Goal: Task Accomplishment & Management: Use online tool/utility

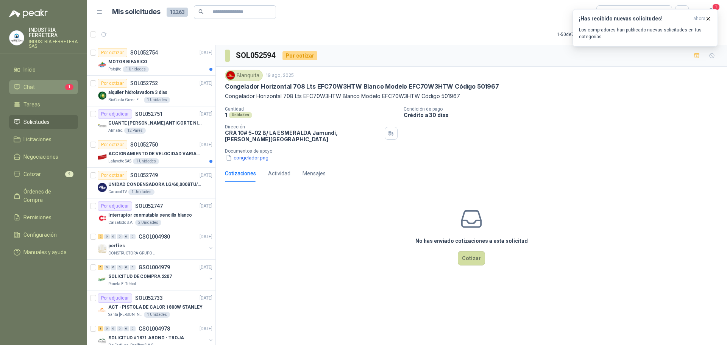
click at [59, 84] on li "Chat 1" at bounding box center [44, 87] width 60 height 8
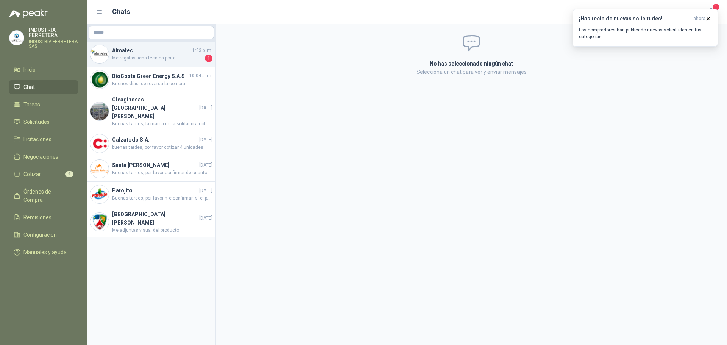
click at [141, 59] on span "Me regalas ficha tecnica porfa" at bounding box center [157, 59] width 91 height 8
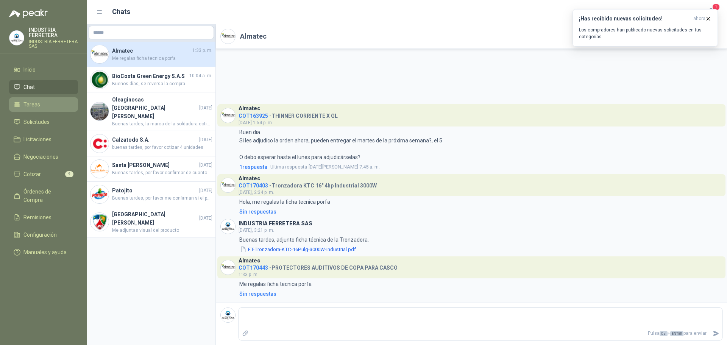
click at [48, 102] on li "Tareas" at bounding box center [44, 104] width 60 height 8
click at [48, 118] on span "Solicitudes" at bounding box center [36, 122] width 26 height 8
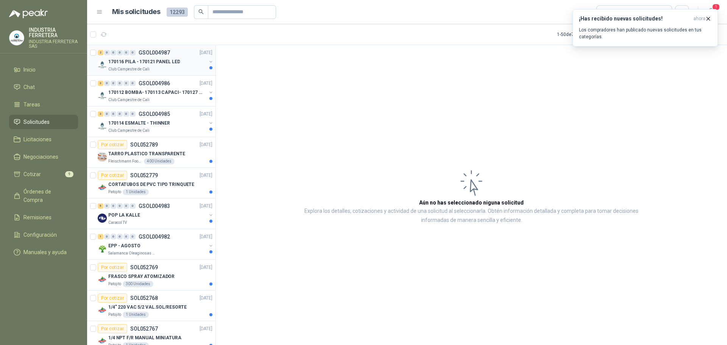
click at [171, 62] on p "170116 PILA - 170121 PANEL LED" at bounding box center [144, 61] width 72 height 7
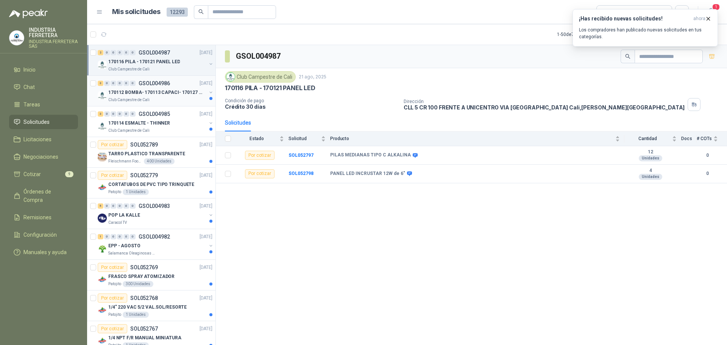
click at [166, 95] on p "170112 BOMBA- 170113 CAPACI- 170127 MOTOR 170119 R" at bounding box center [155, 92] width 94 height 7
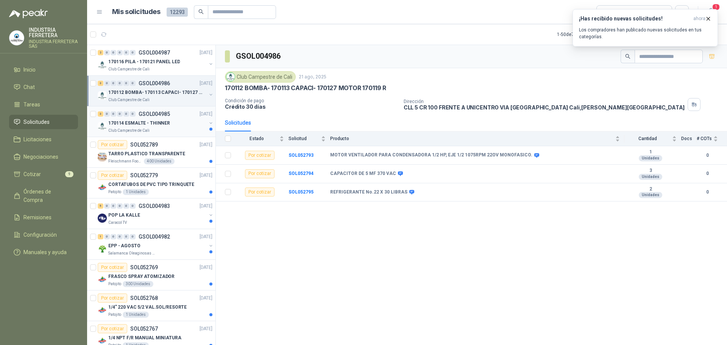
click at [165, 117] on div "3 0 0 0 0 0 GSOL004985 [DATE]" at bounding box center [156, 113] width 116 height 9
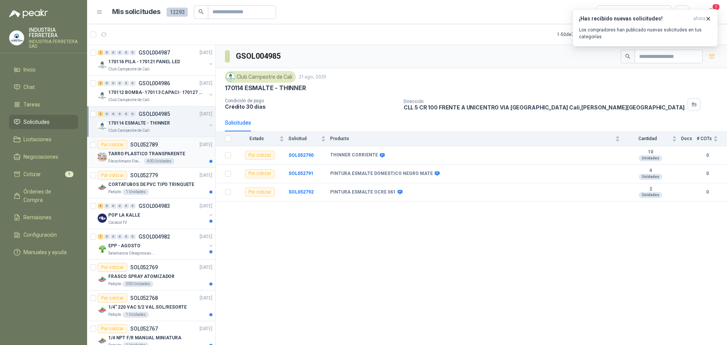
click at [173, 155] on p "TARRO PLASTICO TRANSPARENTE" at bounding box center [146, 153] width 77 height 7
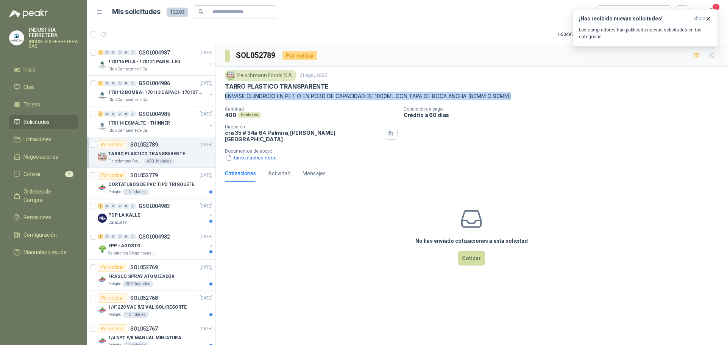
drag, startPoint x: 222, startPoint y: 94, endPoint x: 518, endPoint y: 98, distance: 295.7
click at [518, 98] on div "[PERSON_NAME] Foods [DATE] TARRO PLASTICO TRANSPARENTE ENVASE CILINDRICO EN PET…" at bounding box center [471, 116] width 511 height 98
copy p "ENVASE CILINDRICO EN PET O EN POBD DE CAPACIDAD DE 1000ML CON TAPA DE BOCA ANCH…"
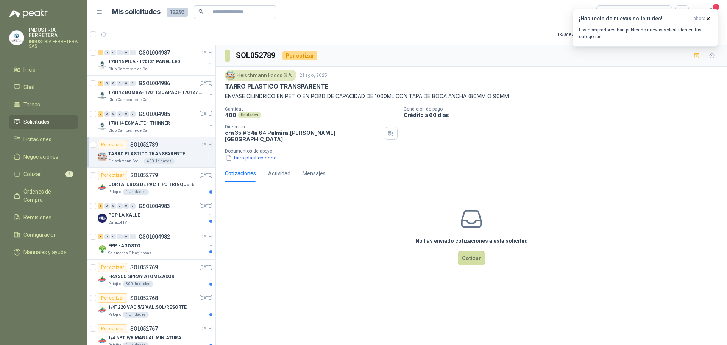
click at [361, 140] on div "Cantidad 400 Unidades Condición de pago Crédito a 60 días Dirección [STREET_ADD…" at bounding box center [471, 133] width 493 height 55
click at [125, 128] on p "Club Campestre de Cali" at bounding box center [128, 131] width 41 height 6
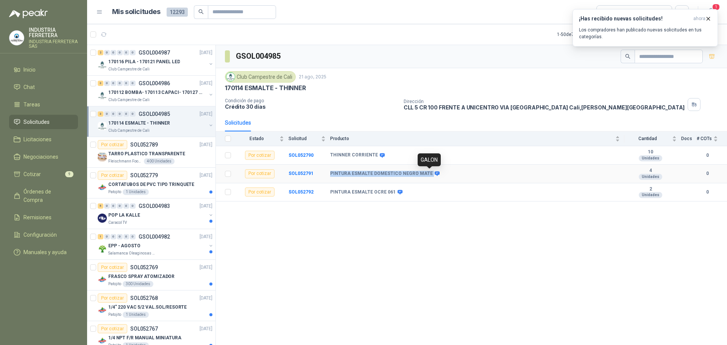
drag, startPoint x: 329, startPoint y: 171, endPoint x: 428, endPoint y: 174, distance: 100.0
click at [428, 174] on tr "Por cotizar SOL052791 PINTURA ESMALTE DOMESTICO NEGRO MATE 4 Unidades 0" at bounding box center [471, 174] width 511 height 19
copy tr "PINTURA ESMALTE DOMESTICO NEGRO MATE"
drag, startPoint x: 331, startPoint y: 192, endPoint x: 391, endPoint y: 199, distance: 59.9
click at [391, 199] on td "PINTURA ESMALTE OCRE 061" at bounding box center [477, 192] width 294 height 19
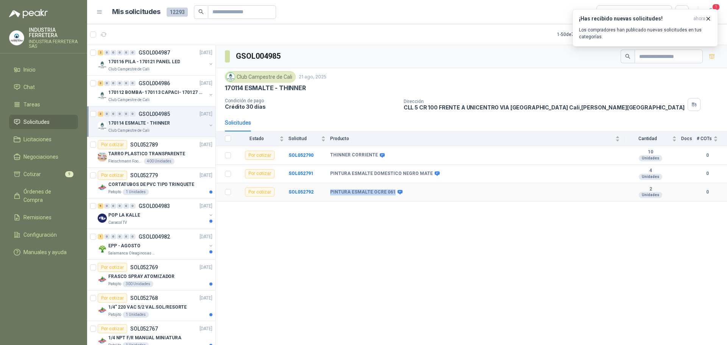
copy b "PINTURA ESMALTE OCRE 061"
drag, startPoint x: 717, startPoint y: 57, endPoint x: 698, endPoint y: 110, distance: 56.5
click at [717, 57] on button "button" at bounding box center [712, 56] width 12 height 12
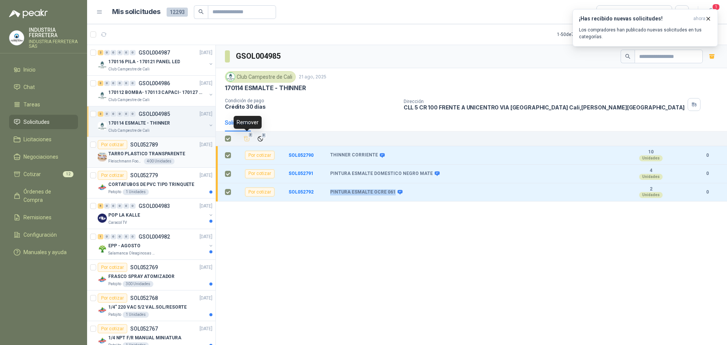
click at [167, 153] on p "TARRO PLASTICO TRANSPARENTE" at bounding box center [146, 153] width 77 height 7
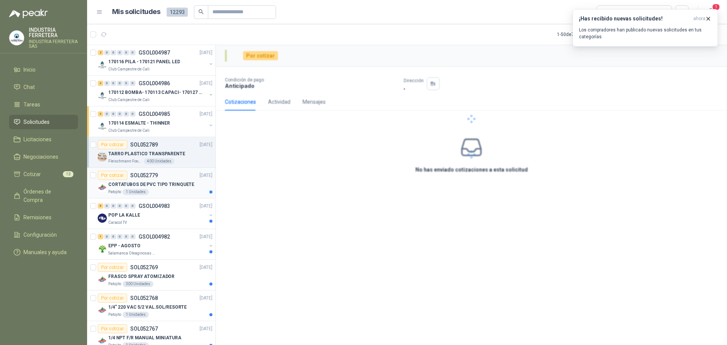
click at [175, 187] on p "CORTATUBOS DE PVC TIPO TRINQUETE" at bounding box center [151, 184] width 86 height 7
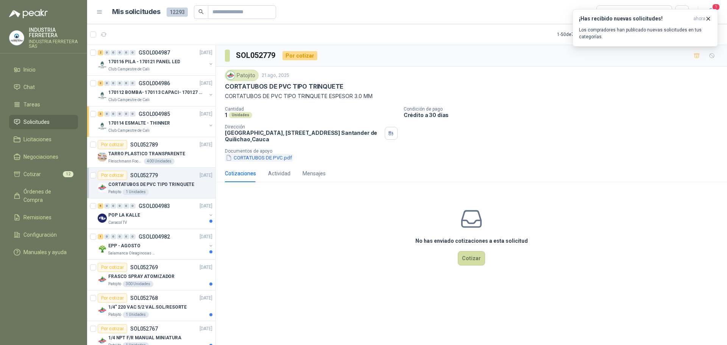
click at [254, 157] on button "CORTATUBOS DE PVC.pdf" at bounding box center [259, 158] width 68 height 8
click at [698, 54] on icon "button" at bounding box center [696, 56] width 6 height 6
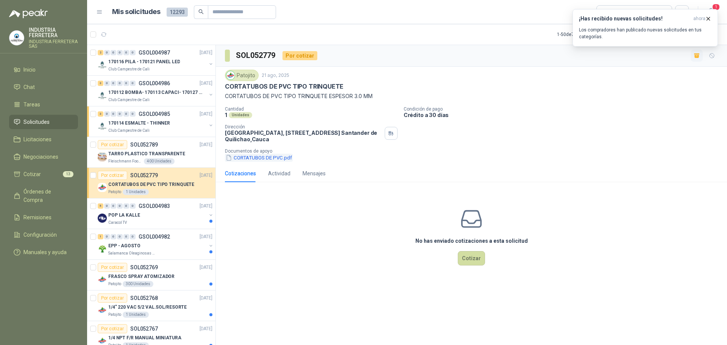
click at [264, 157] on button "CORTATUBOS DE PVC.pdf" at bounding box center [259, 158] width 68 height 8
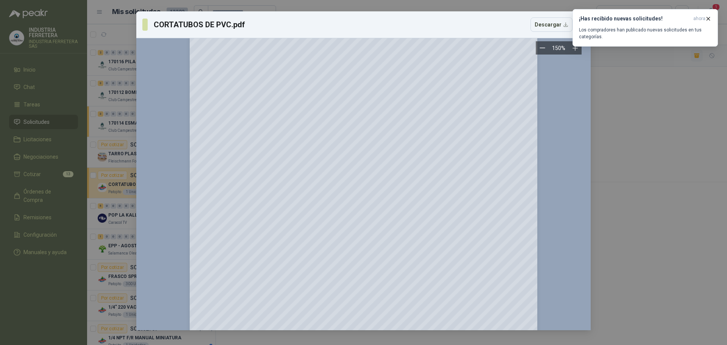
scroll to position [170, 0]
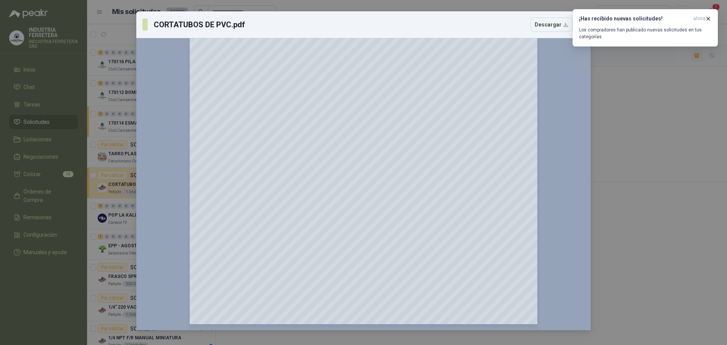
click at [672, 150] on div "CORTATUBOS DE PVC.pdf Descargar 150 %" at bounding box center [363, 172] width 727 height 345
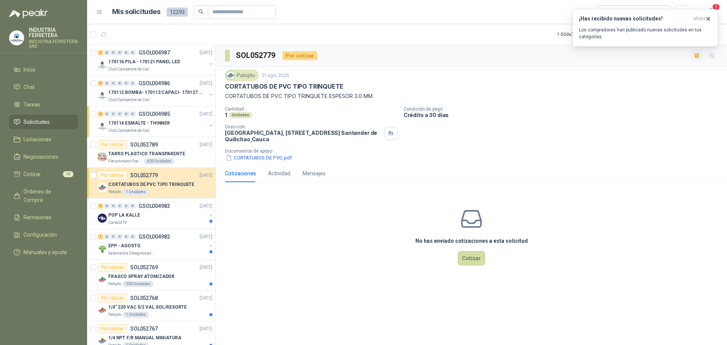
click at [333, 97] on p "CORTATUBOS DE PVC TIPO TRINQUETE ESPESOR 3.0 MM" at bounding box center [471, 96] width 493 height 8
copy p "CORTATUBOS DE PVC TIPO TRINQUETE ESPESOR 3.0 MM"
click at [51, 175] on li "Cotizar 13" at bounding box center [44, 174] width 60 height 8
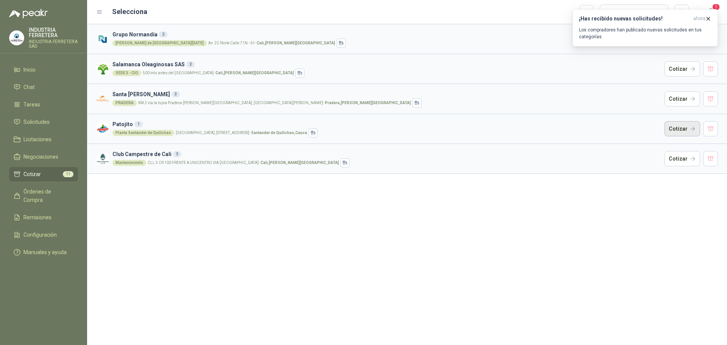
click at [689, 132] on button "Cotizar" at bounding box center [682, 128] width 36 height 15
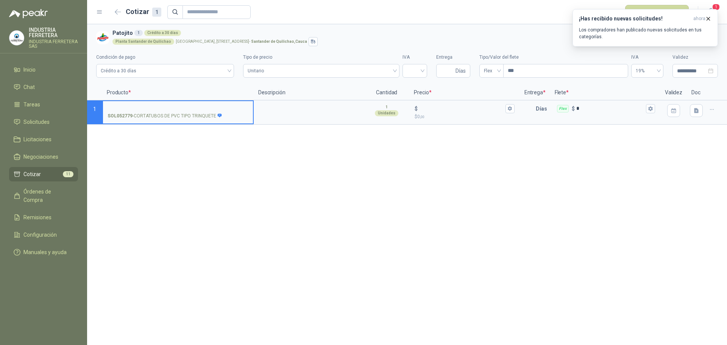
click at [208, 115] on p "SOL052779 - CORTATUBOS DE PVC TIPO TRINQUETE" at bounding box center [165, 115] width 115 height 7
click at [208, 112] on input "SOL052779 - CORTATUBOS DE PVC TIPO TRINQUETE" at bounding box center [178, 109] width 141 height 6
click at [208, 115] on p "SOL052779 - CORTATUBOS DE PVC TIPO TRINQUETE" at bounding box center [165, 115] width 115 height 7
click at [208, 112] on input "SOL052779 - CORTATUBOS DE PVC TIPO TRINQUETE" at bounding box center [178, 109] width 141 height 6
click at [208, 115] on p "SOL052779 - CORTATUBOS DE PVC TIPO TRINQUETE" at bounding box center [165, 115] width 115 height 7
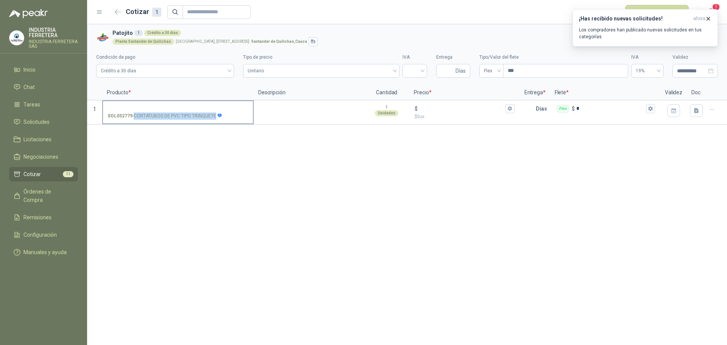
click at [208, 112] on input "SOL052779 - CORTATUBOS DE PVC TIPO TRINQUETE" at bounding box center [178, 109] width 141 height 6
copy p "- CORTATUBOS DE PVC TIPO TRINQUETE"
click at [187, 102] on label "SOL052779 - CORTATUBOS DE PVC TIPO TRINQUETE" at bounding box center [178, 112] width 150 height 22
click at [187, 106] on input "SOL052779 - CORTATUBOS DE PVC TIPO TRINQUETE" at bounding box center [178, 109] width 141 height 6
click at [188, 108] on input "SOL052779 - CORTATUBOS DE PVC TIPO TRINQUETE" at bounding box center [178, 109] width 141 height 6
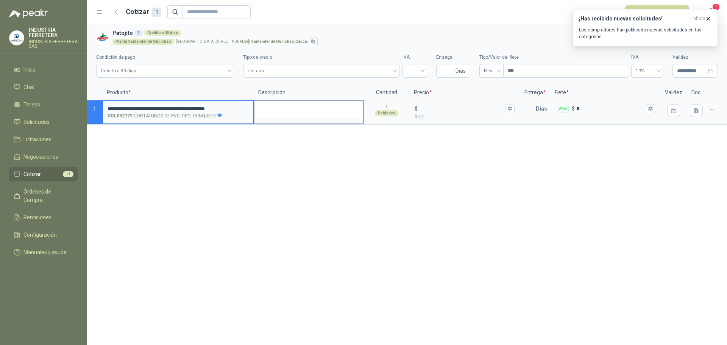
click at [286, 109] on textarea at bounding box center [308, 109] width 109 height 17
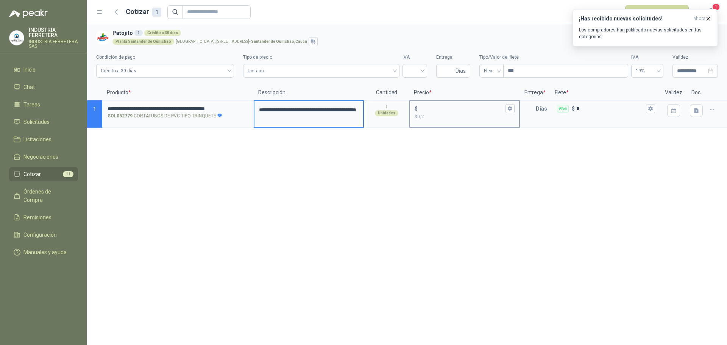
click at [421, 109] on input "$ $ 0 ,00" at bounding box center [461, 109] width 84 height 6
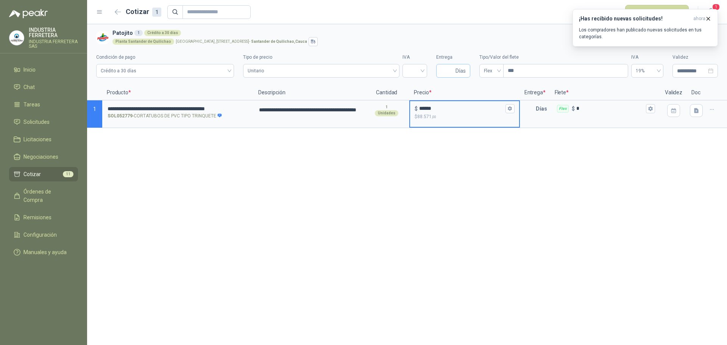
type input "******"
click at [443, 70] on input "Entrega" at bounding box center [447, 70] width 13 height 13
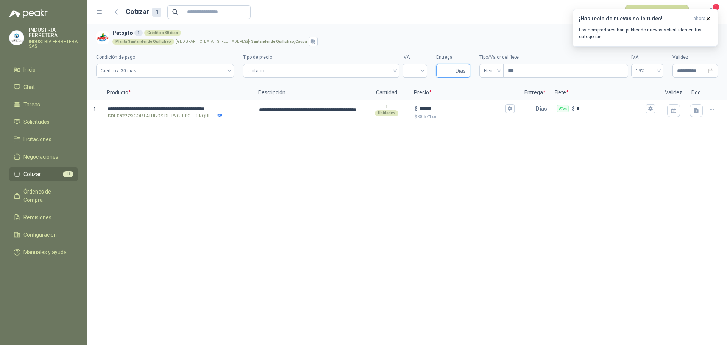
type input "*"
click at [425, 70] on div at bounding box center [414, 71] width 25 height 14
type input "*"
click at [419, 86] on div "19%" at bounding box center [414, 87] width 12 height 8
click at [452, 176] on div "**********" at bounding box center [407, 184] width 640 height 321
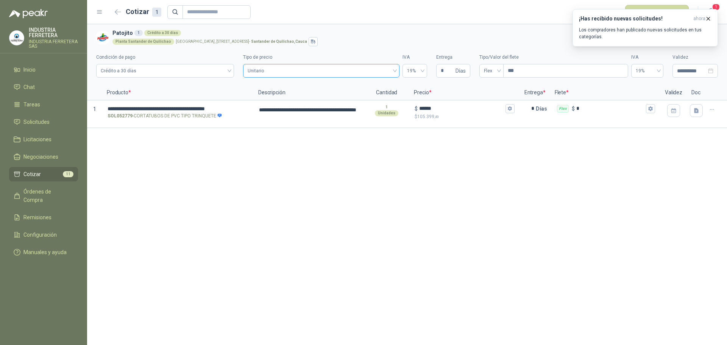
click at [341, 74] on span "Unitario" at bounding box center [321, 70] width 147 height 11
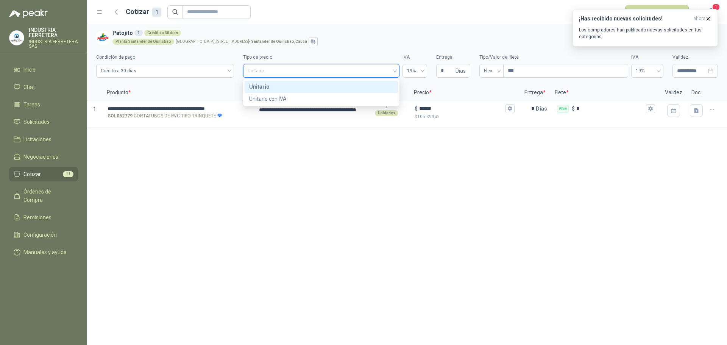
click at [341, 74] on span "Unitario" at bounding box center [321, 70] width 147 height 11
click at [706, 19] on icon "button" at bounding box center [708, 19] width 6 height 6
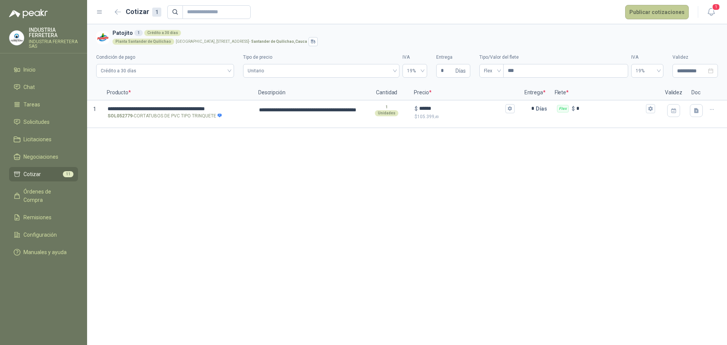
click at [670, 11] on button "Publicar cotizaciones" at bounding box center [657, 12] width 64 height 14
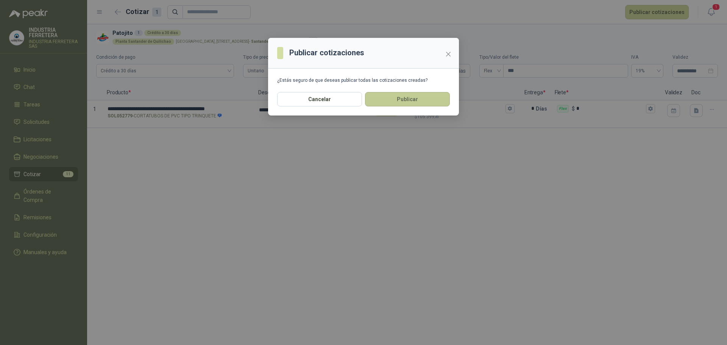
click at [407, 102] on button "Publicar" at bounding box center [407, 99] width 85 height 14
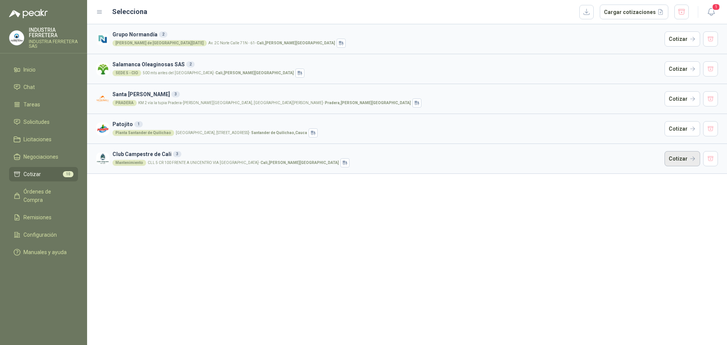
click at [686, 159] on button "Cotizar" at bounding box center [682, 158] width 36 height 15
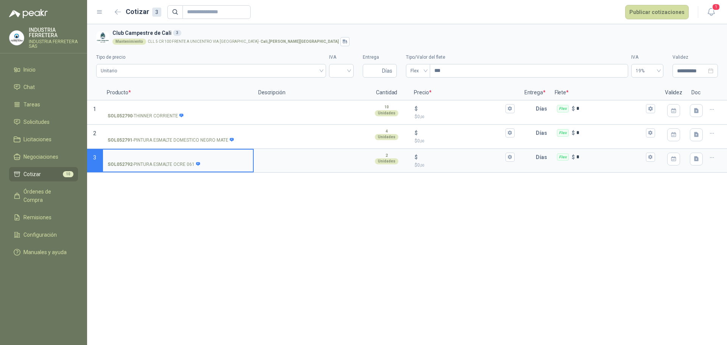
click at [41, 171] on li "Cotizar 10" at bounding box center [44, 174] width 60 height 8
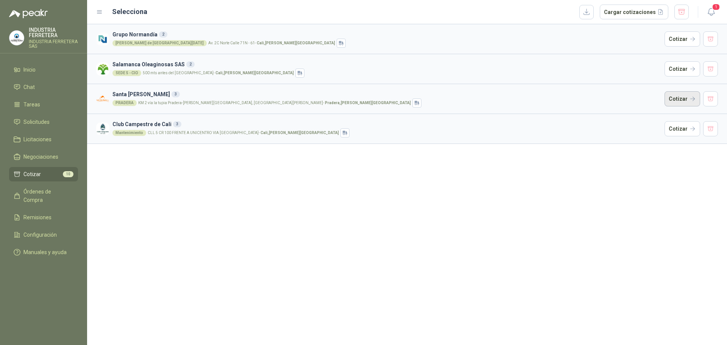
click at [682, 98] on button "Cotizar" at bounding box center [682, 98] width 36 height 15
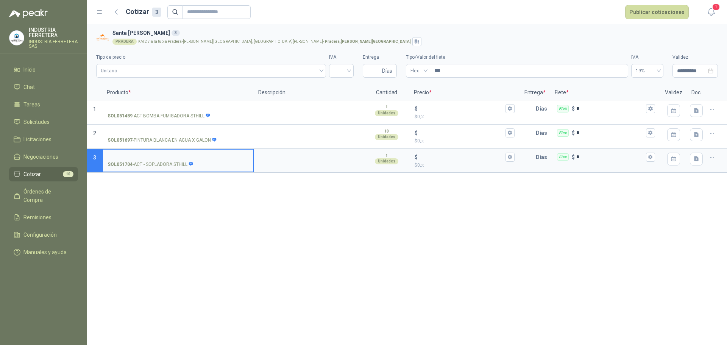
click at [46, 173] on li "Cotizar 10" at bounding box center [44, 174] width 60 height 8
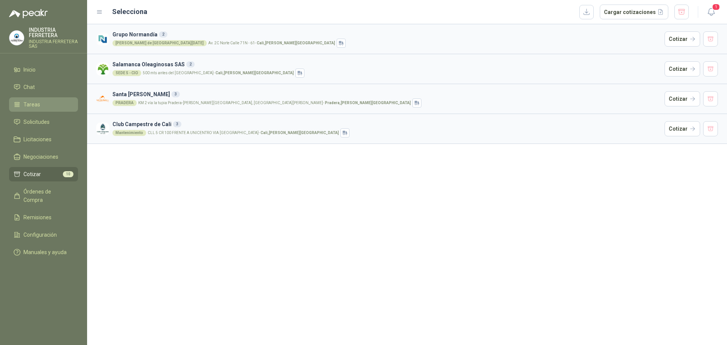
click at [37, 109] on link "Tareas" at bounding box center [43, 104] width 69 height 14
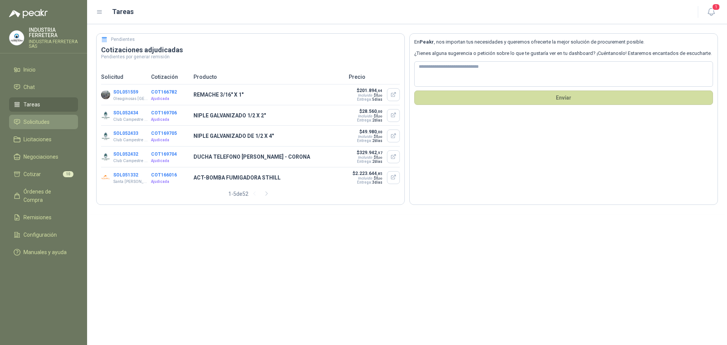
click at [39, 127] on link "Solicitudes" at bounding box center [43, 122] width 69 height 14
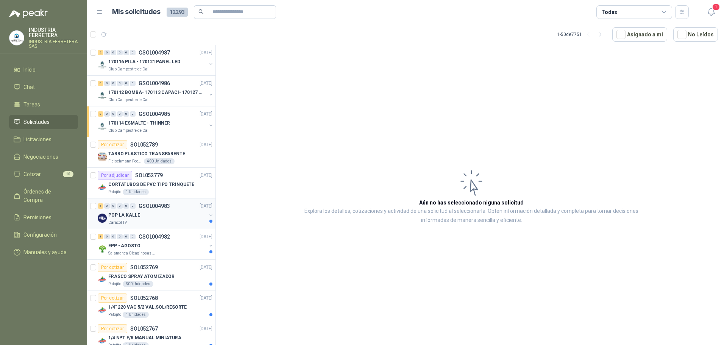
click at [133, 218] on p "POP LA KALLE" at bounding box center [124, 215] width 32 height 7
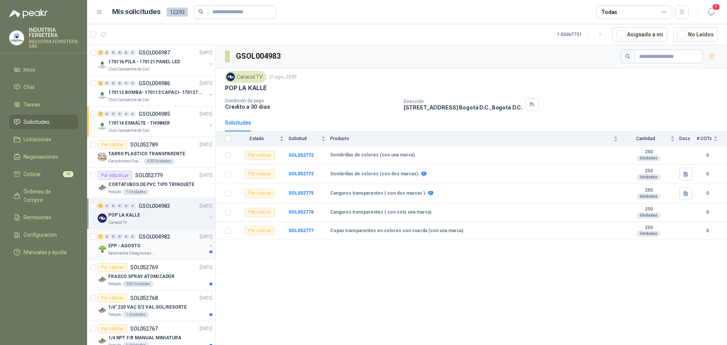
click at [170, 243] on div "EPP - AGOSTO" at bounding box center [157, 245] width 98 height 9
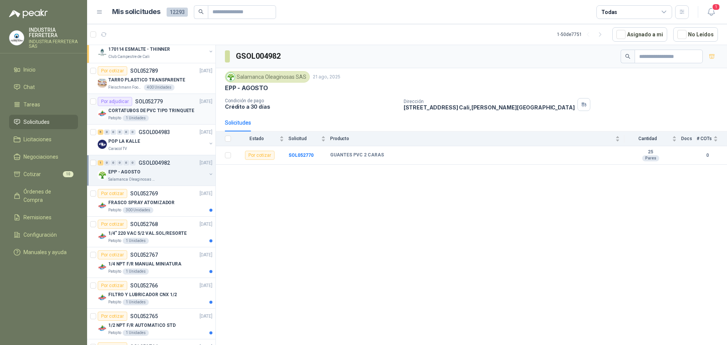
scroll to position [76, 0]
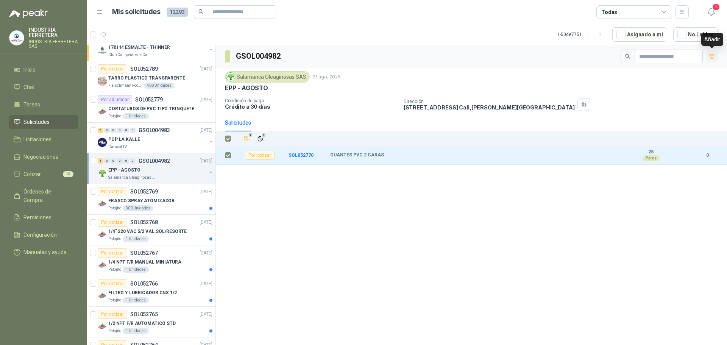
click at [709, 58] on icon "button" at bounding box center [712, 56] width 6 height 6
click at [51, 171] on li "Cotizar 11" at bounding box center [44, 174] width 60 height 8
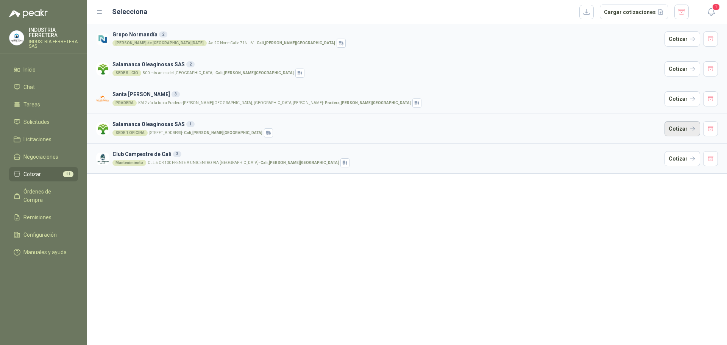
click at [687, 128] on button "Cotizar" at bounding box center [682, 128] width 36 height 15
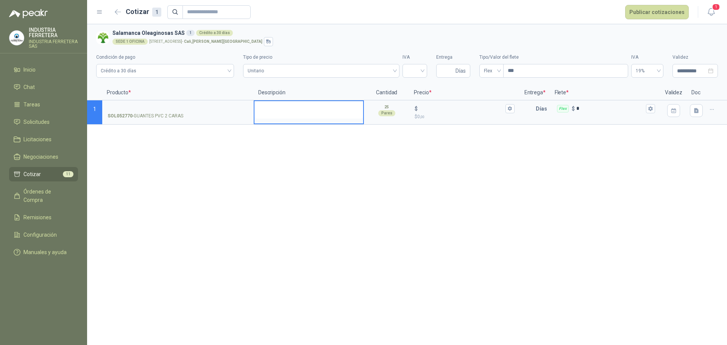
click at [293, 108] on textarea at bounding box center [308, 109] width 109 height 17
click at [461, 113] on p "$ 0 ,00" at bounding box center [464, 116] width 100 height 7
click at [461, 111] on input "$ $ 0 ,00" at bounding box center [461, 109] width 84 height 6
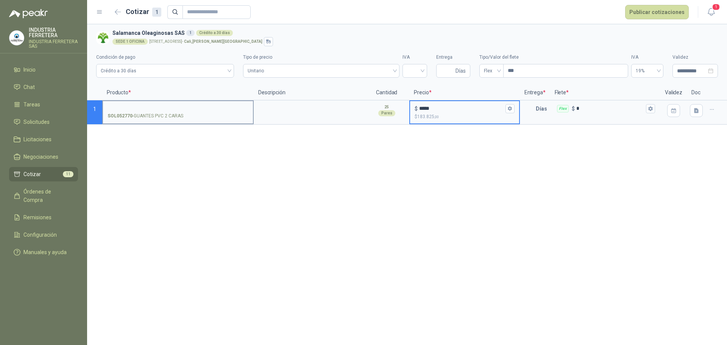
type input "*****"
click at [207, 114] on div "SOL052770 - GUANTES PVC 2 CARAS" at bounding box center [178, 115] width 141 height 7
click at [207, 112] on input "SOL052770 - GUANTES PVC 2 CARAS" at bounding box center [178, 109] width 141 height 6
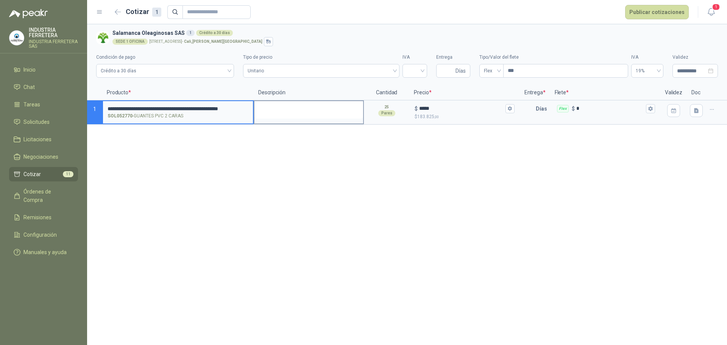
click at [288, 114] on textarea at bounding box center [308, 109] width 109 height 17
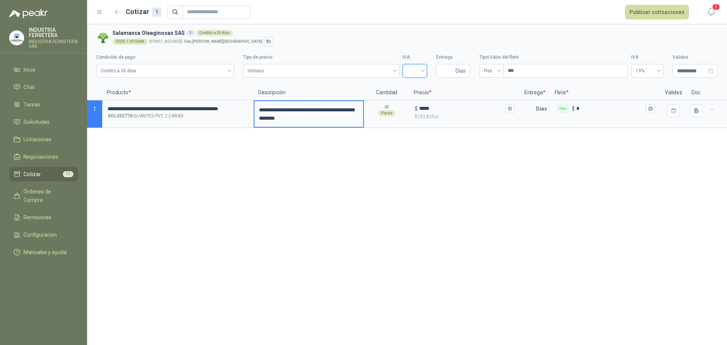
click at [412, 71] on input "search" at bounding box center [415, 69] width 16 height 11
click at [417, 86] on div "19%" at bounding box center [414, 87] width 12 height 8
click at [455, 73] on span "Días" at bounding box center [453, 71] width 34 height 14
type input "*"
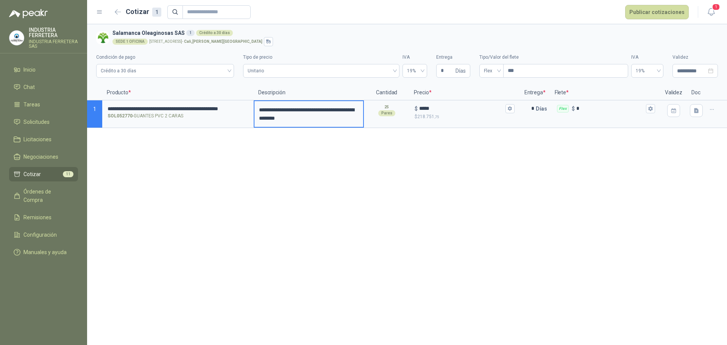
click at [343, 169] on div "**********" at bounding box center [407, 184] width 640 height 321
click at [659, 12] on button "Publicar cotizaciones" at bounding box center [657, 12] width 64 height 14
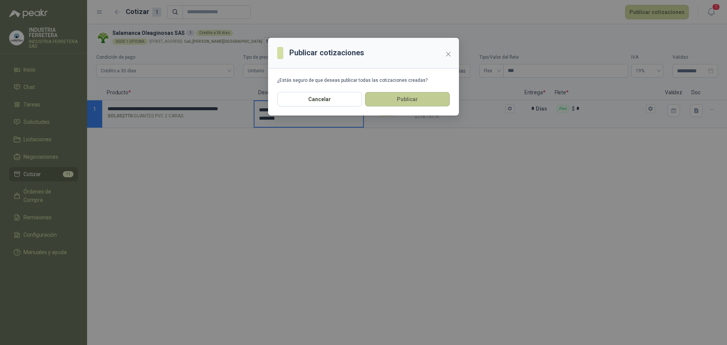
click at [436, 99] on button "Publicar" at bounding box center [407, 99] width 85 height 14
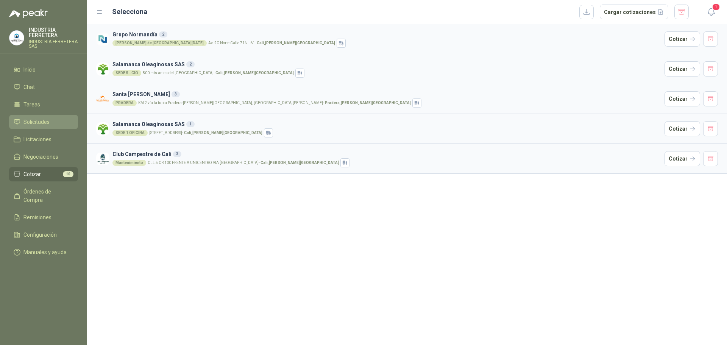
click at [35, 122] on span "Solicitudes" at bounding box center [36, 122] width 26 height 8
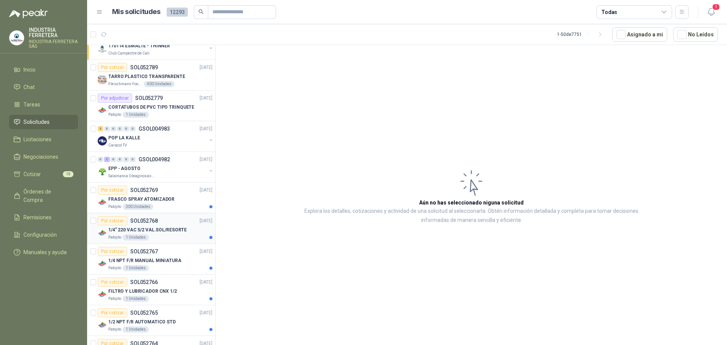
scroll to position [114, 0]
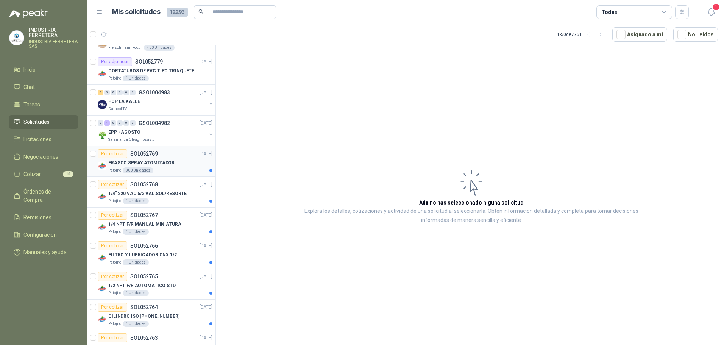
click at [179, 167] on div "Patojito 300 Unidades" at bounding box center [160, 170] width 104 height 6
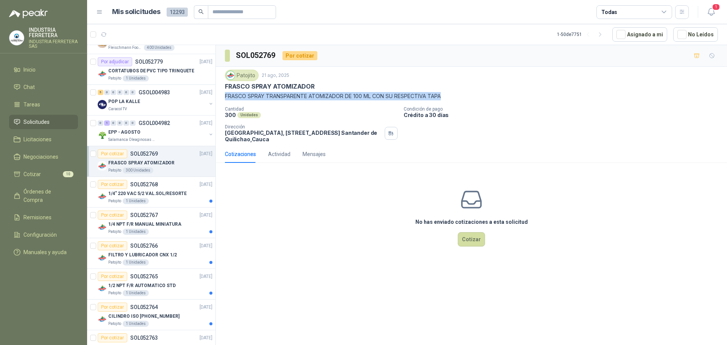
drag, startPoint x: 226, startPoint y: 97, endPoint x: 483, endPoint y: 97, distance: 256.6
click at [483, 97] on p "FRASCO SPRAY TRANSPARENTE ATOMIZADOR DE 100 ML CON SU RESPECTIVA TAPA" at bounding box center [471, 96] width 493 height 8
copy p "FRASCO SPRAY TRANSPARENTE ATOMIZADOR DE 100 ML CON SU RESPECTIVA TAPA"
click at [284, 158] on div "Actividad" at bounding box center [279, 153] width 22 height 17
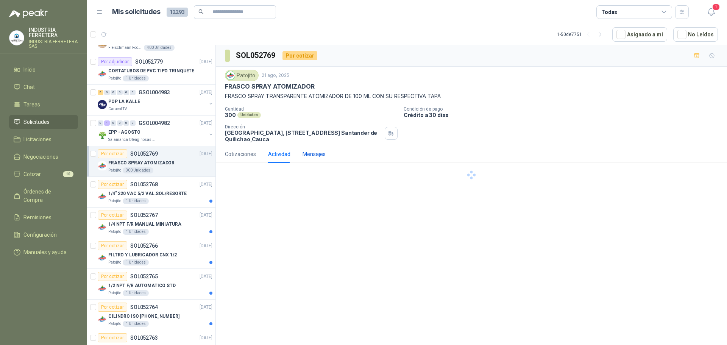
click at [314, 154] on div "Mensajes" at bounding box center [313, 154] width 23 height 8
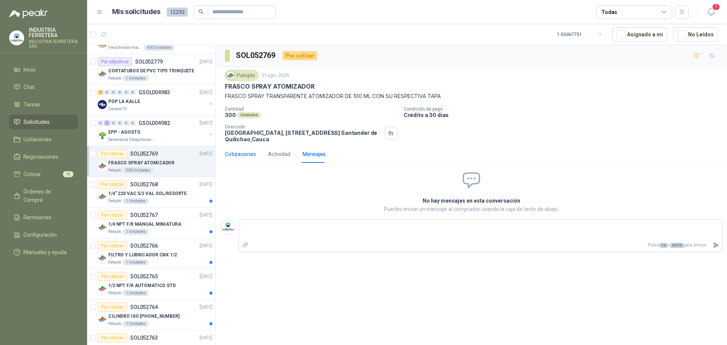
click at [243, 154] on div "Cotizaciones" at bounding box center [240, 154] width 31 height 8
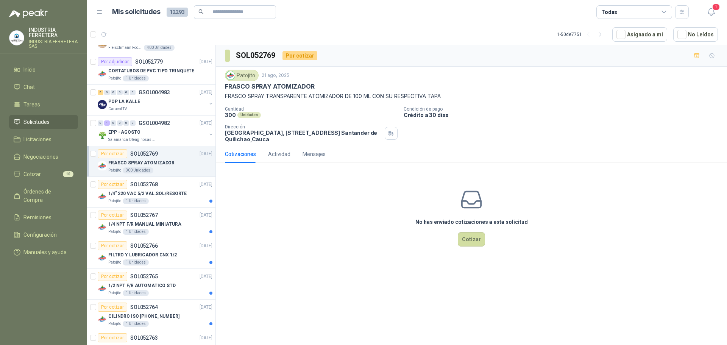
click at [327, 148] on div "Cotizaciones Actividad Mensajes" at bounding box center [471, 153] width 493 height 17
click at [318, 155] on div "Mensajes" at bounding box center [313, 154] width 23 height 8
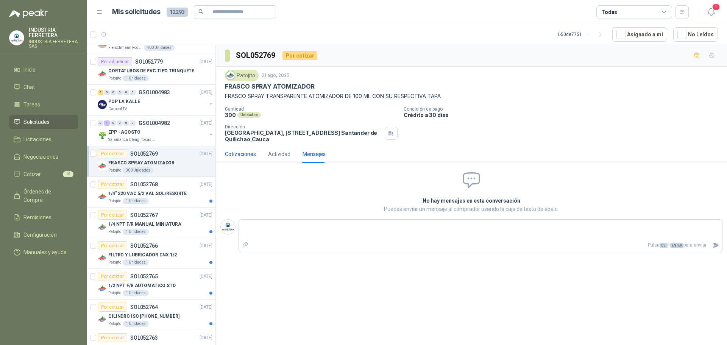
click at [246, 152] on div "Cotizaciones" at bounding box center [240, 154] width 31 height 8
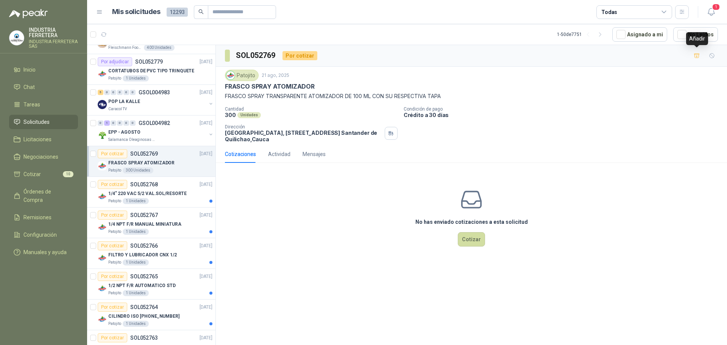
drag, startPoint x: 695, startPoint y: 57, endPoint x: 648, endPoint y: 65, distance: 47.3
click at [695, 57] on icon "button" at bounding box center [696, 55] width 5 height 4
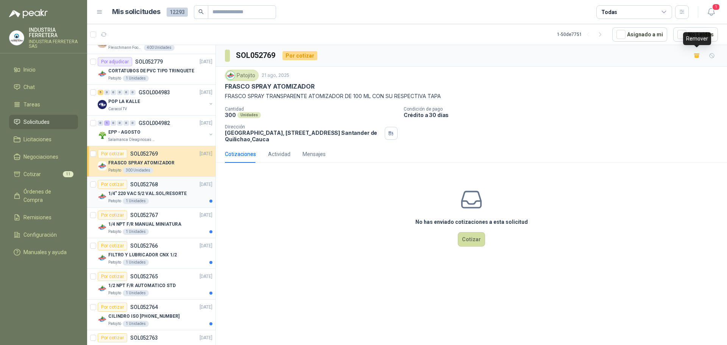
click at [165, 199] on div "Patojito 1 Unidades" at bounding box center [160, 201] width 104 height 6
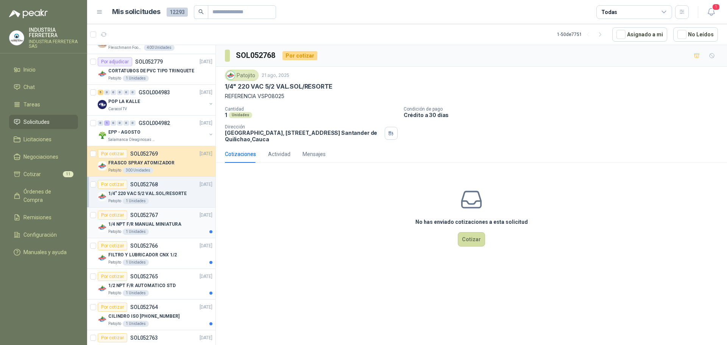
click at [166, 226] on p "1/4 NPT F/R MANUAL MINIATURA" at bounding box center [144, 224] width 73 height 7
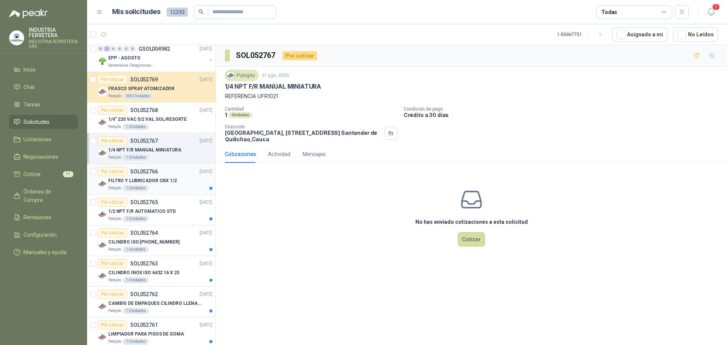
scroll to position [189, 0]
click at [157, 175] on div "FILTRO Y LUBRICADOR CNX 1/2" at bounding box center [160, 179] width 104 height 9
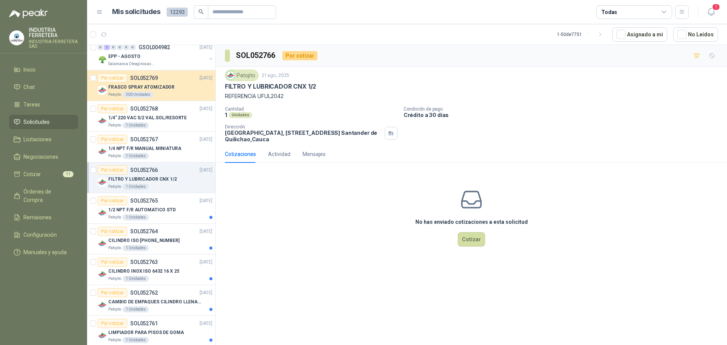
click at [266, 85] on p "FILTRO Y LUBRICADOR CNX 1/2" at bounding box center [270, 87] width 91 height 8
copy p "FILTRO Y LUBRICADOR CNX 1/2"
click at [243, 98] on p "REFERENCIA UFUL2042" at bounding box center [471, 96] width 493 height 8
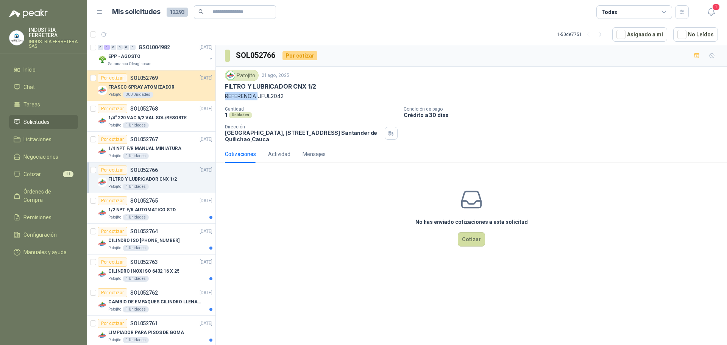
click at [243, 98] on p "REFERENCIA UFUL2042" at bounding box center [471, 96] width 493 height 8
copy p "REFERENCIA UFUL2042"
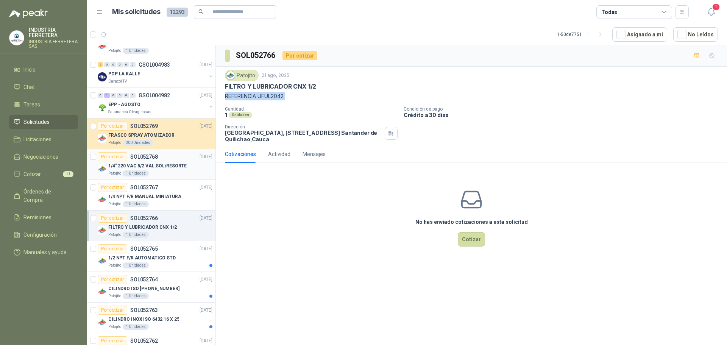
scroll to position [114, 0]
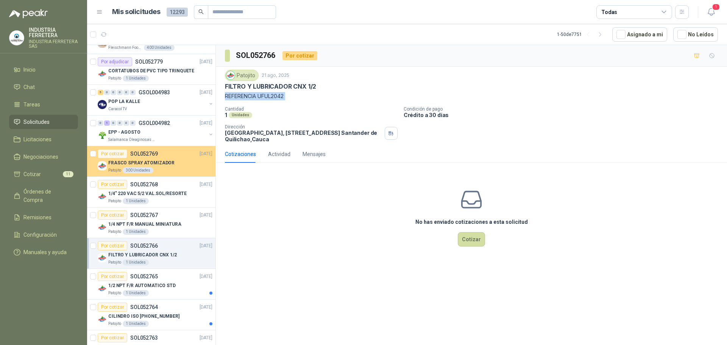
click at [171, 167] on div "FRASCO SPRAY ATOMIZADOR" at bounding box center [160, 162] width 104 height 9
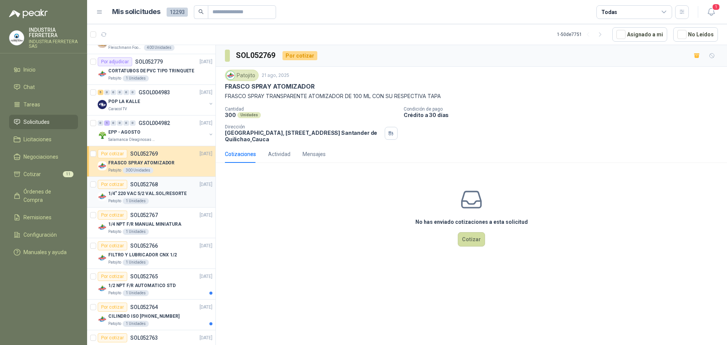
click at [173, 193] on p "1/4" 220 VAC 5/2 VAL.SOL/RESORTE" at bounding box center [147, 193] width 78 height 7
click at [270, 87] on p "1/4" 220 VAC 5/2 VAL.SOL/RESORTE" at bounding box center [279, 87] width 108 height 8
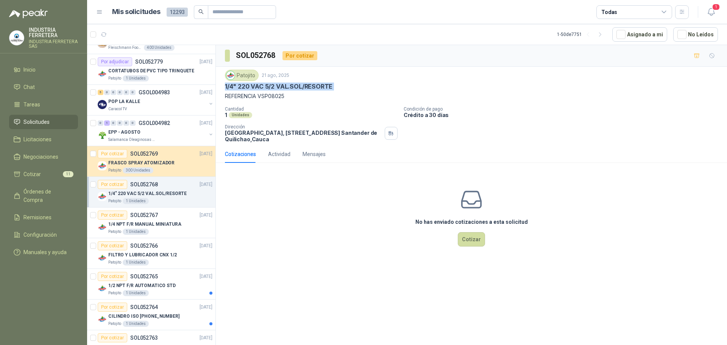
click at [270, 87] on p "1/4" 220 VAC 5/2 VAL.SOL/RESORTE" at bounding box center [279, 87] width 108 height 8
copy p "1/4" 220 VAC 5/2 VAL.SOL/RESORTE"
click at [271, 97] on p "REFERENCIA VSP08025" at bounding box center [471, 96] width 493 height 8
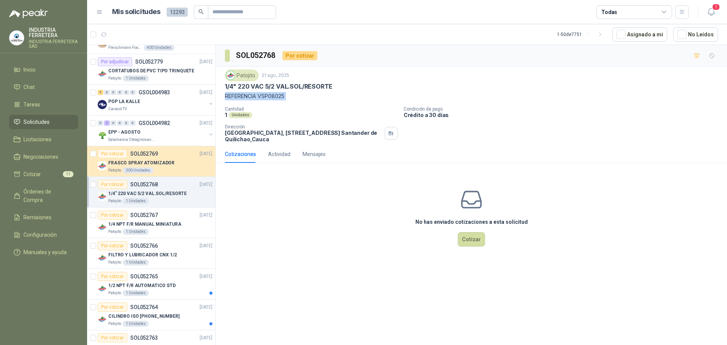
copy p "REFERENCIA VSP08025"
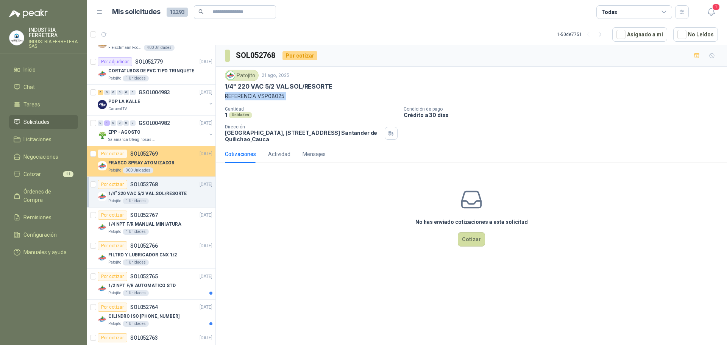
click at [170, 165] on div "FRASCO SPRAY ATOMIZADOR" at bounding box center [160, 162] width 104 height 9
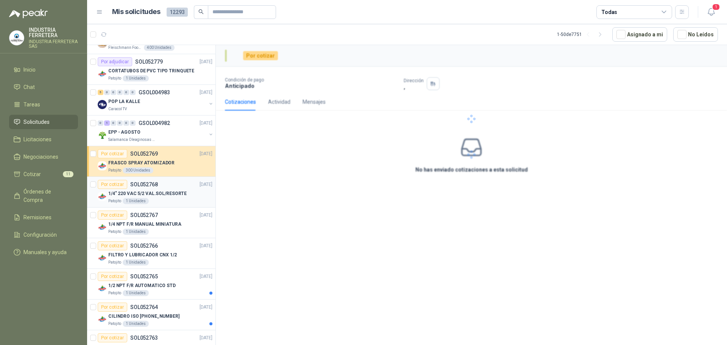
click at [182, 196] on div "1/4" 220 VAC 5/2 VAL.SOL/RESORTE" at bounding box center [160, 193] width 104 height 9
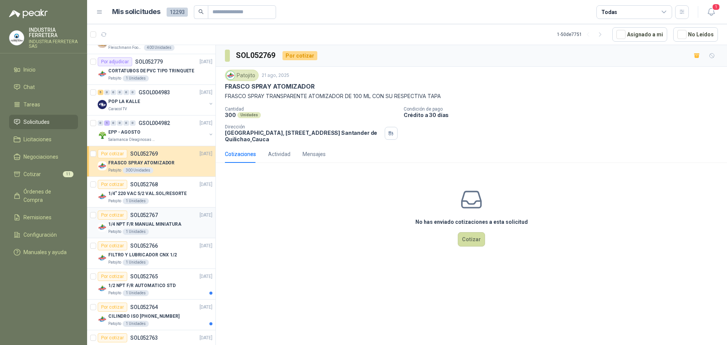
click at [178, 220] on div "1/4 NPT F/R MANUAL MINIATURA" at bounding box center [160, 224] width 104 height 9
click at [258, 92] on div "Patojito [DATE] 1/4 NPT F/R MANUAL MINIATURA REFERENCIA UFR1021" at bounding box center [471, 85] width 493 height 31
click at [258, 88] on p "1/4 NPT F/R MANUAL MINIATURA" at bounding box center [273, 87] width 96 height 8
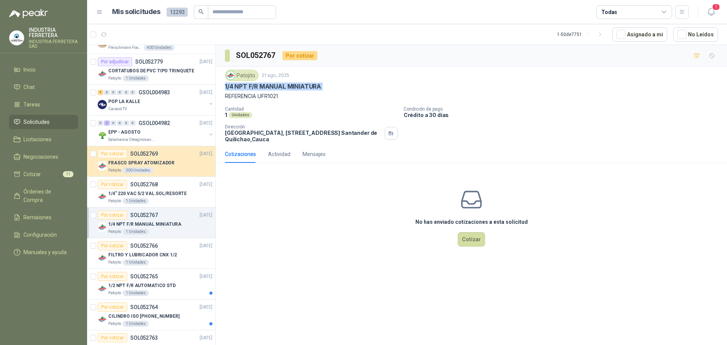
click at [258, 88] on p "1/4 NPT F/R MANUAL MINIATURA" at bounding box center [273, 87] width 96 height 8
click at [279, 95] on p "REFERENCIA UFR1021" at bounding box center [471, 96] width 493 height 8
click at [164, 245] on div "Por cotizar SOL052766 [DATE]" at bounding box center [155, 245] width 115 height 9
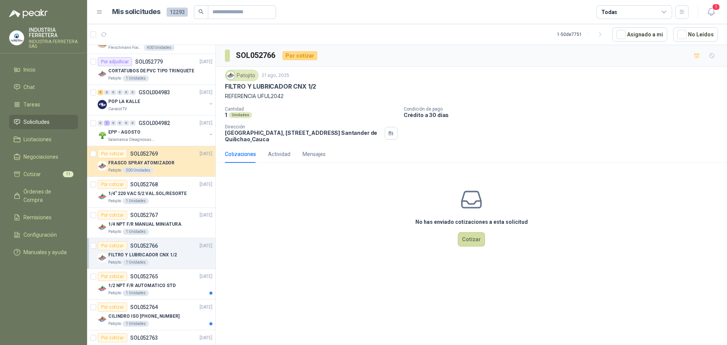
click at [263, 87] on p "FILTRO Y LUBRICADOR CNX 1/2" at bounding box center [270, 87] width 91 height 8
click at [266, 92] on p "REFERENCIA UFUL2042" at bounding box center [471, 96] width 493 height 8
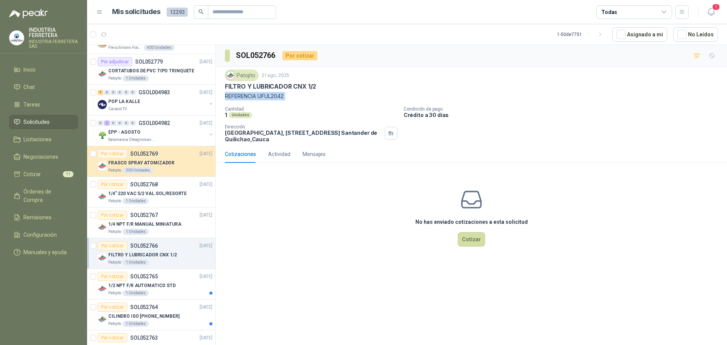
click at [266, 92] on div "Patojito [DATE] FILTRO Y LUBRICADOR CNX 1/2 REFERENCIA UFUL2042" at bounding box center [471, 85] width 493 height 31
click at [164, 197] on div "1/4" 220 VAC 5/2 VAL.SOL/RESORTE" at bounding box center [160, 193] width 104 height 9
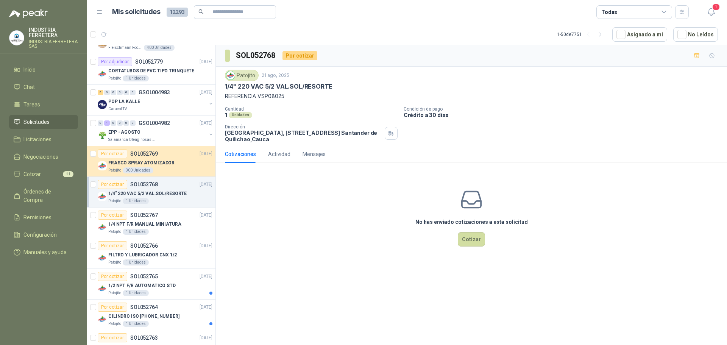
click at [264, 90] on p "1/4" 220 VAC 5/2 VAL.SOL/RESORTE" at bounding box center [279, 87] width 108 height 8
click at [265, 89] on p "1/4" 220 VAC 5/2 VAL.SOL/RESORTE" at bounding box center [279, 87] width 108 height 8
click at [155, 227] on p "1/4 NPT F/R MANUAL MINIATURA" at bounding box center [144, 224] width 73 height 7
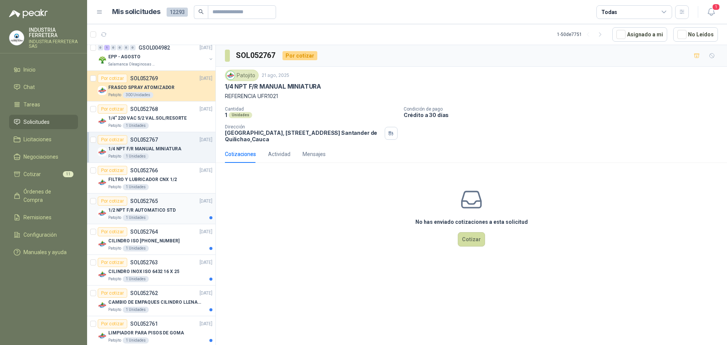
scroll to position [189, 0]
click at [160, 179] on p "FILTRO Y LUBRICADOR CNX 1/2" at bounding box center [142, 179] width 69 height 7
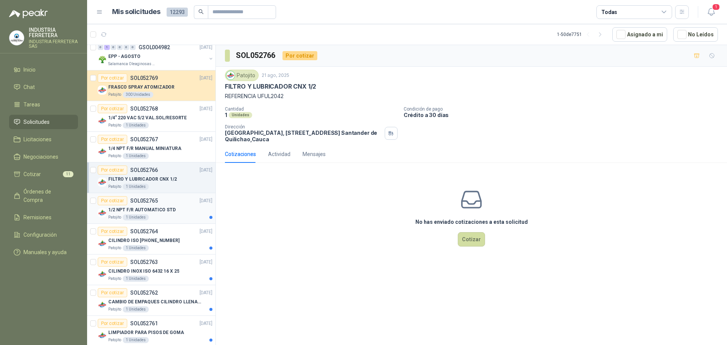
click at [161, 210] on p "1/2 NPT F/R AUTOMATICO STD" at bounding box center [141, 209] width 67 height 7
click at [255, 88] on p "1/2 NPT F/R AUTOMATICO STD" at bounding box center [270, 87] width 91 height 8
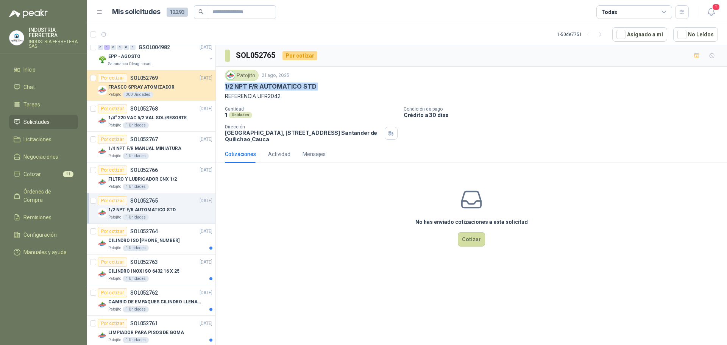
click at [255, 88] on p "1/2 NPT F/R AUTOMATICO STD" at bounding box center [270, 87] width 91 height 8
click at [280, 95] on p "REFERENCIA UFR2042" at bounding box center [471, 96] width 493 height 8
click at [164, 245] on div "Patojito 1 Unidades" at bounding box center [160, 248] width 104 height 6
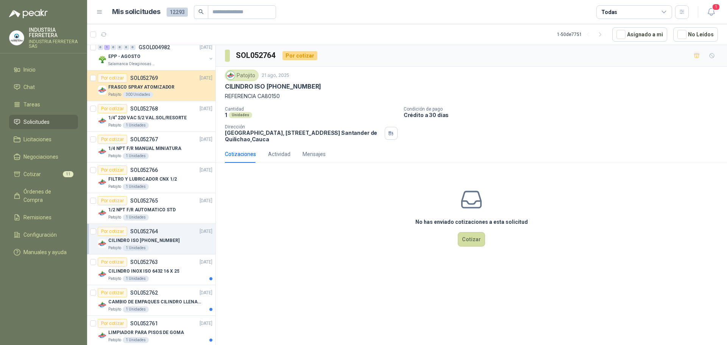
click at [261, 87] on p "CILINDRO ISO [PHONE_NUMBER]" at bounding box center [273, 87] width 96 height 8
click at [247, 98] on p "REFERENCIA CA80150" at bounding box center [471, 96] width 493 height 8
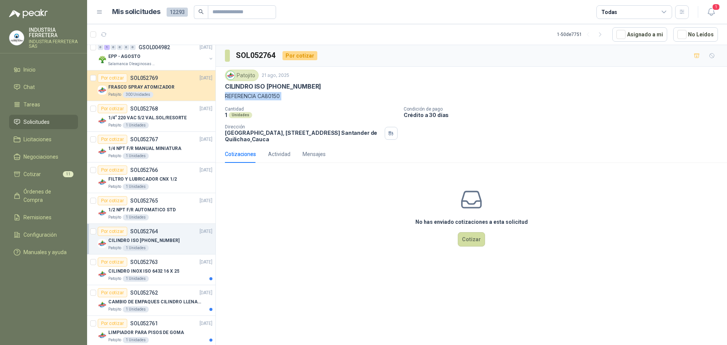
click at [247, 98] on p "REFERENCIA CA80150" at bounding box center [471, 96] width 493 height 8
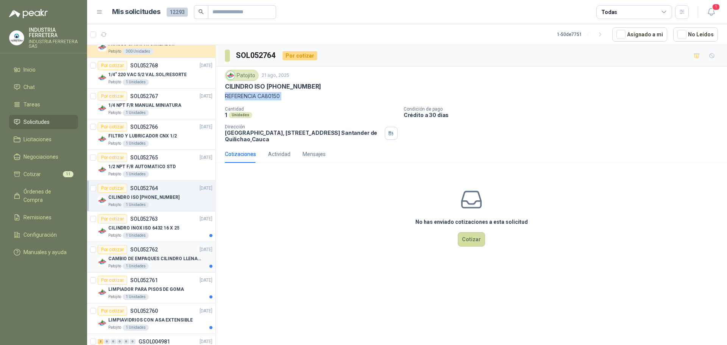
scroll to position [265, 0]
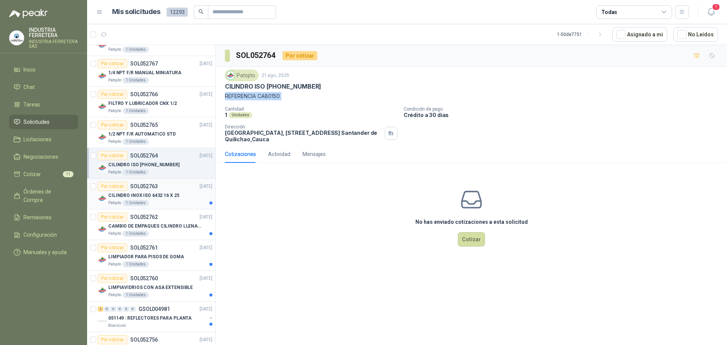
click at [176, 195] on div "CILINDRO INOX ISO 6432 16 X 25" at bounding box center [160, 195] width 104 height 9
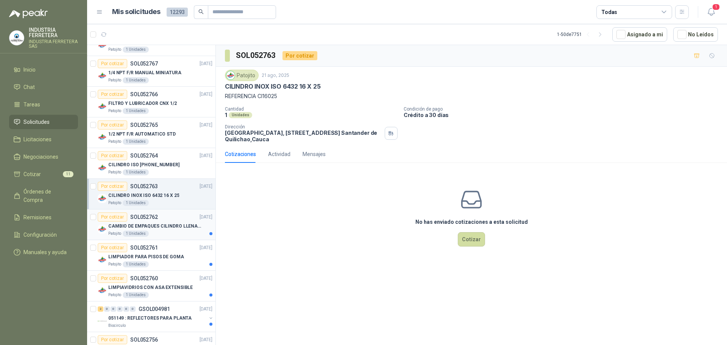
click at [178, 226] on p "CAMBIO DE EMPAQUES CILINDRO LLENADORA MANUALNUAL" at bounding box center [155, 226] width 94 height 7
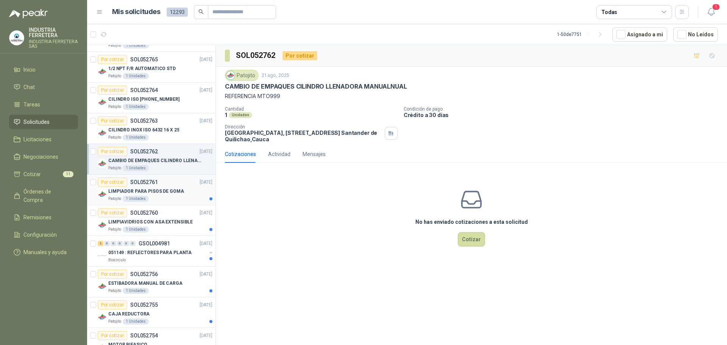
scroll to position [341, 0]
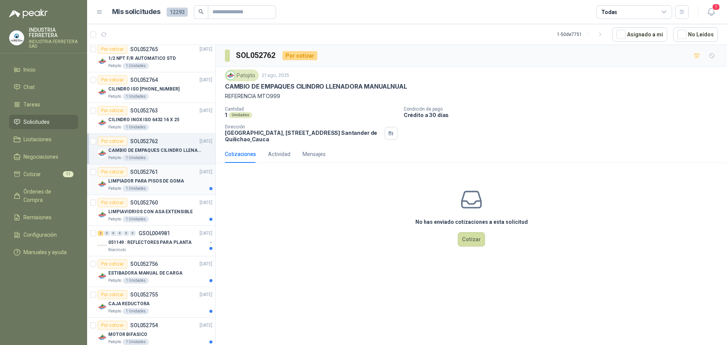
click at [165, 180] on p "LIMPIADOR PARA PISOS DE GOMA" at bounding box center [146, 181] width 76 height 7
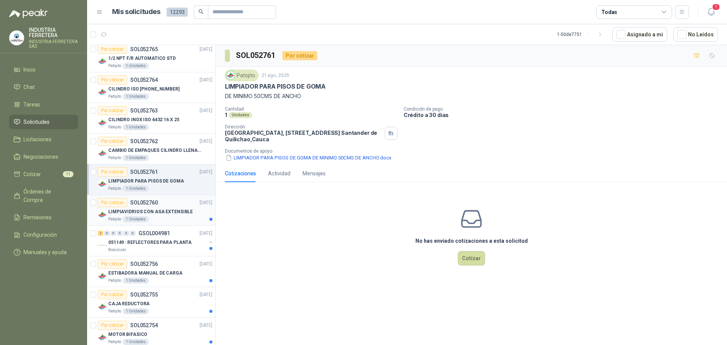
click at [166, 215] on p "LIMPIAVIDRIOS CON ASA EXTENSIBLE" at bounding box center [150, 211] width 84 height 7
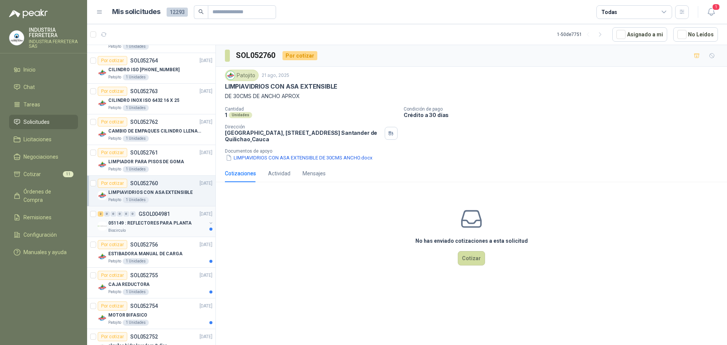
scroll to position [379, 0]
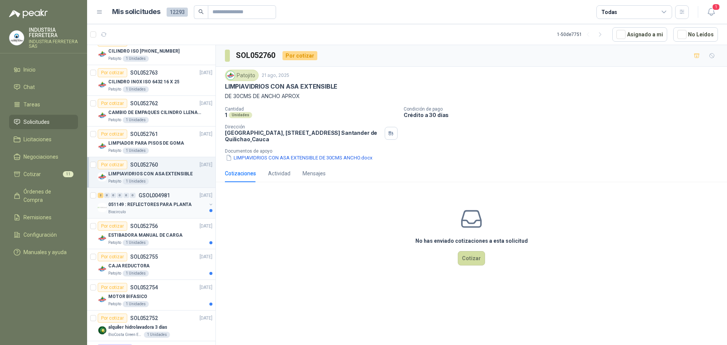
click at [166, 209] on div "Biocirculo" at bounding box center [157, 212] width 98 height 6
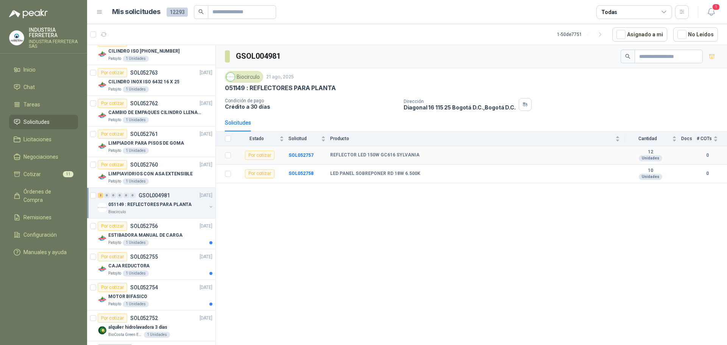
click at [361, 157] on b "REFLECTOR LED 150W GC616 SYLVANIA" at bounding box center [374, 155] width 89 height 6
click at [359, 176] on b "LED PANEL SOBREPONER RD 18W 6.500K" at bounding box center [375, 174] width 90 height 6
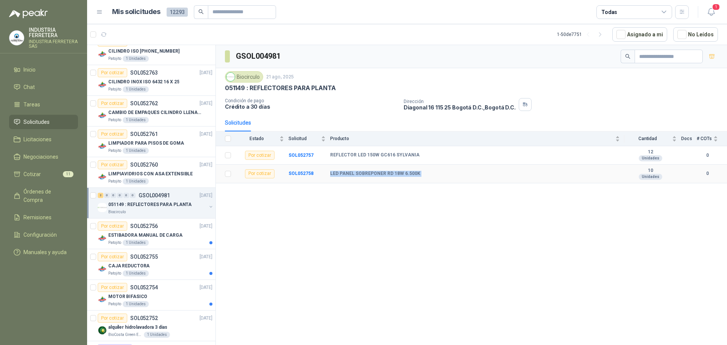
click at [359, 176] on b "LED PANEL SOBREPONER RD 18W 6.500K" at bounding box center [375, 174] width 90 height 6
drag, startPoint x: 712, startPoint y: 56, endPoint x: 654, endPoint y: 124, distance: 88.6
click at [712, 56] on icon "button" at bounding box center [712, 56] width 6 height 6
click at [167, 240] on div "Patojito 1 Unidades" at bounding box center [160, 243] width 104 height 6
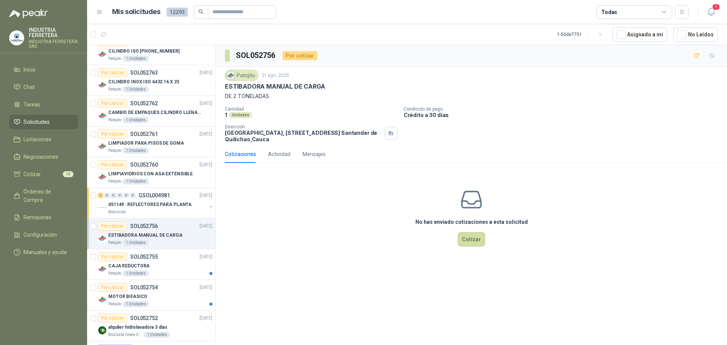
click at [286, 87] on p "ESTIBADORA MANUAL DE CARGA" at bounding box center [275, 87] width 100 height 8
click at [354, 97] on p "DE 2 TONELADAS" at bounding box center [471, 96] width 493 height 8
click at [694, 50] on button "button" at bounding box center [696, 56] width 12 height 12
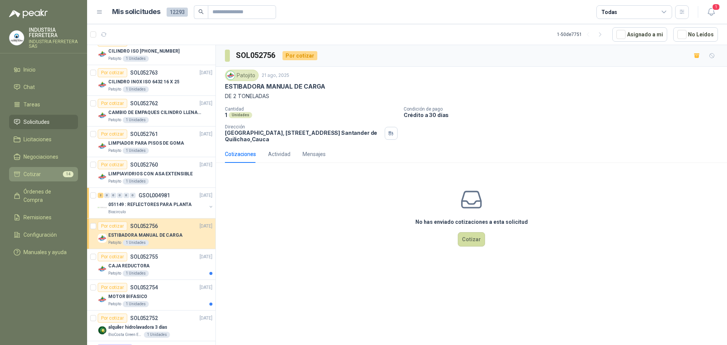
click at [55, 173] on li "Cotizar 14" at bounding box center [44, 174] width 60 height 8
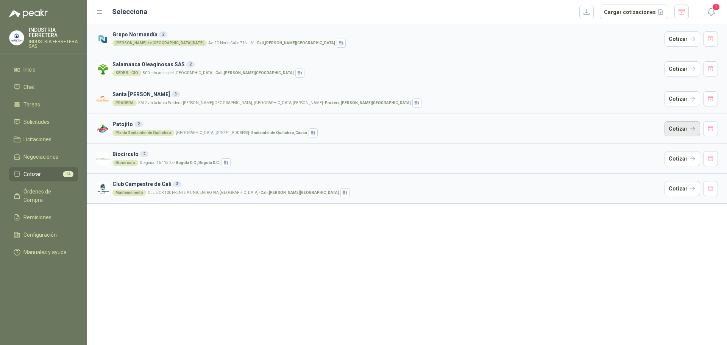
click at [690, 130] on button "Cotizar" at bounding box center [682, 128] width 36 height 15
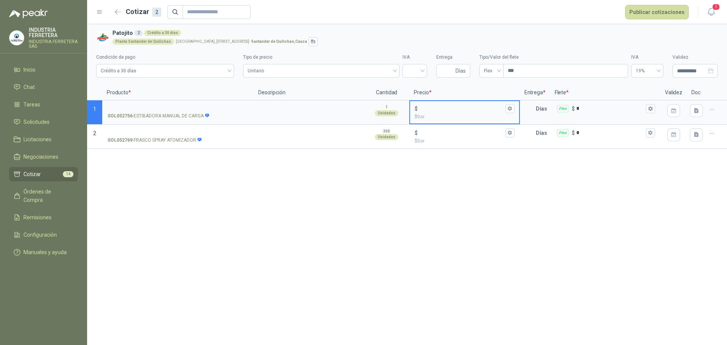
click at [430, 111] on input "$ $ 0 ,00" at bounding box center [461, 109] width 84 height 6
click at [167, 101] on label "SOL052756 - ESTIBADORA MANUAL DE CARGA" at bounding box center [178, 112] width 150 height 22
click at [167, 106] on input "SOL052756 - ESTIBADORA MANUAL DE CARGA" at bounding box center [178, 109] width 141 height 6
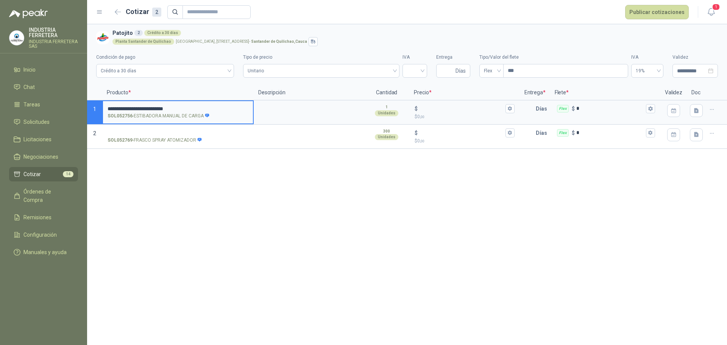
type input "**********"
click at [153, 104] on label "**********" at bounding box center [178, 112] width 150 height 22
click at [153, 106] on input "**********" at bounding box center [178, 109] width 141 height 6
click at [153, 104] on label "**********" at bounding box center [178, 112] width 150 height 22
click at [153, 106] on input "**********" at bounding box center [178, 109] width 141 height 6
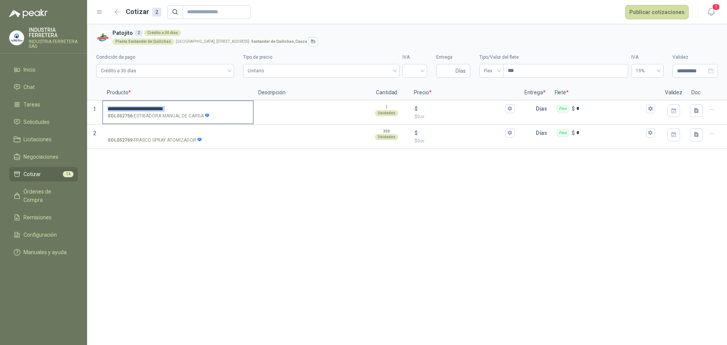
click at [153, 104] on label "**********" at bounding box center [178, 112] width 150 height 22
click at [153, 106] on input "**********" at bounding box center [178, 109] width 141 height 6
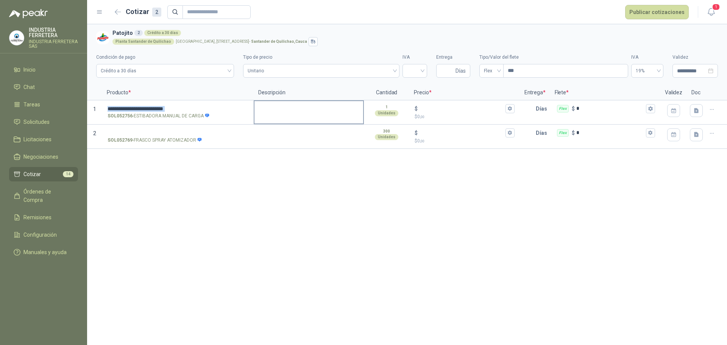
click at [322, 114] on textarea at bounding box center [308, 109] width 109 height 17
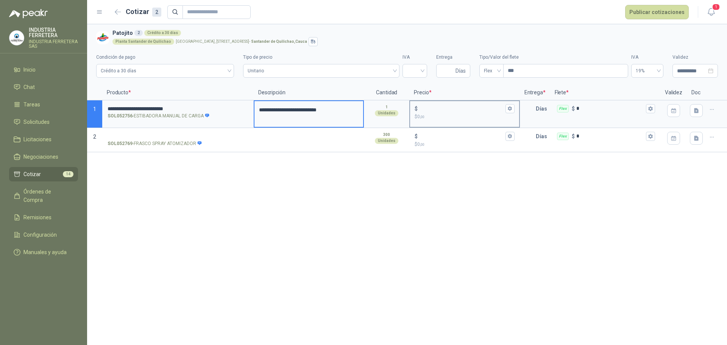
type textarea "**********"
click at [439, 108] on input "$ $ 0 ,00" at bounding box center [461, 109] width 84 height 6
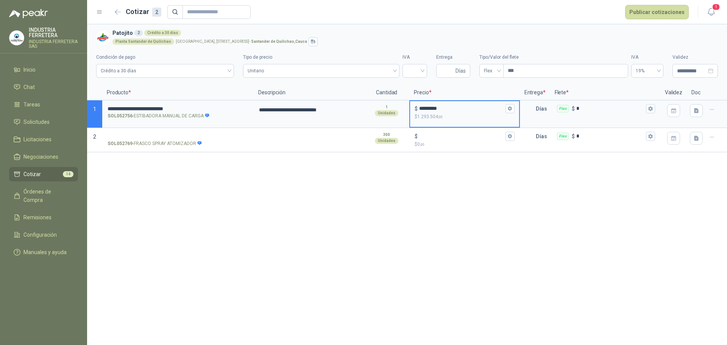
type input "*********"
type textarea "**********"
type input "*********"
click at [538, 112] on p "Días" at bounding box center [543, 108] width 14 height 15
type textarea "**********"
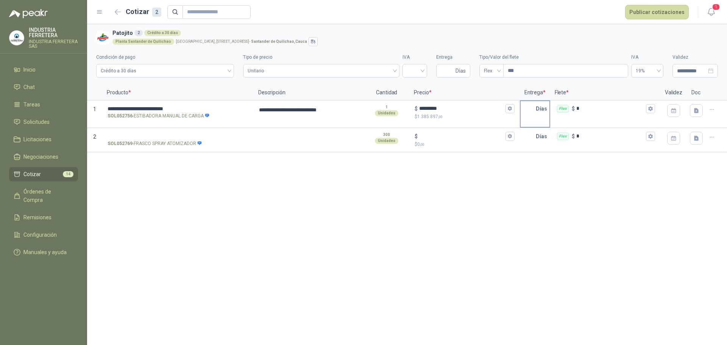
click at [541, 119] on div "Días" at bounding box center [535, 114] width 30 height 28
click at [535, 117] on div "Días" at bounding box center [535, 114] width 30 height 28
click at [530, 120] on div "Días" at bounding box center [535, 114] width 30 height 28
click at [420, 70] on input "search" at bounding box center [415, 69] width 16 height 11
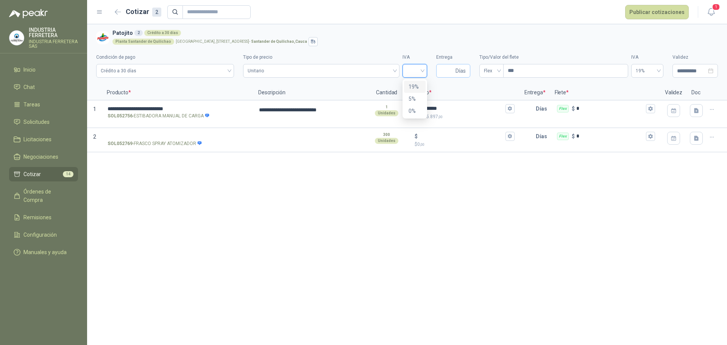
click at [439, 75] on span "Días" at bounding box center [453, 71] width 34 height 14
click at [446, 73] on input "Entrega" at bounding box center [447, 70] width 13 height 13
type input "*"
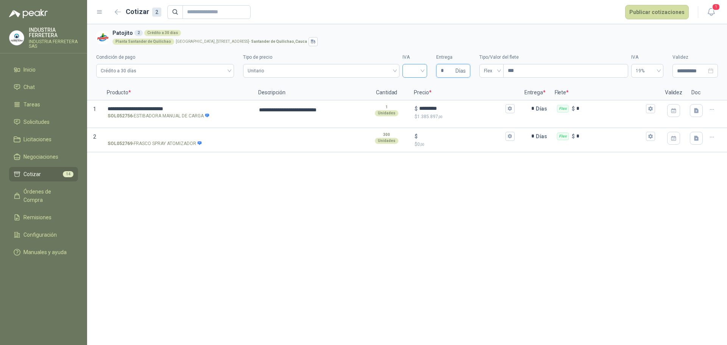
click at [422, 76] on span at bounding box center [415, 70] width 16 height 13
type input "*"
click at [424, 89] on div "19%" at bounding box center [415, 87] width 22 height 12
click at [487, 190] on div "**********" at bounding box center [407, 184] width 640 height 321
click at [663, 14] on button "Publicar cotizaciones" at bounding box center [657, 12] width 64 height 14
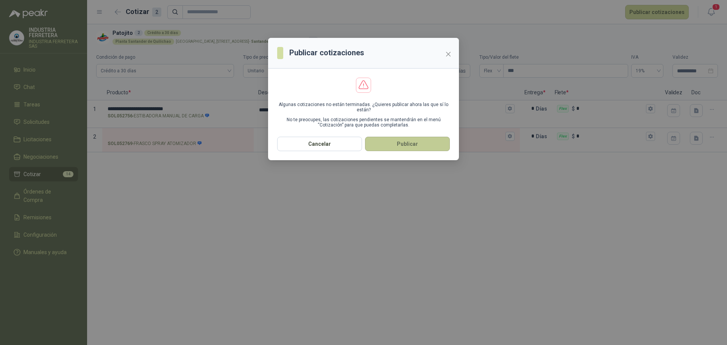
click at [392, 143] on button "Publicar" at bounding box center [407, 144] width 85 height 14
type textarea "**********"
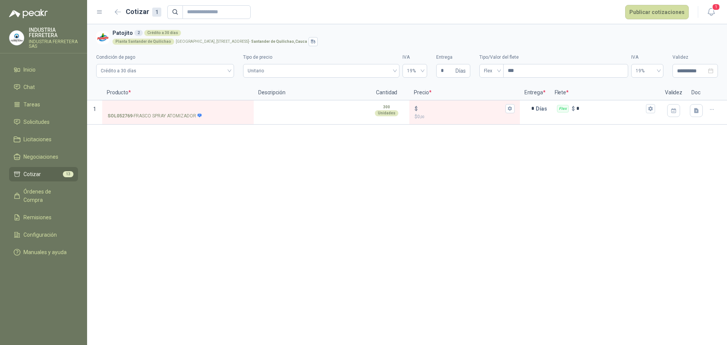
click at [63, 174] on span "13" at bounding box center [68, 174] width 11 height 6
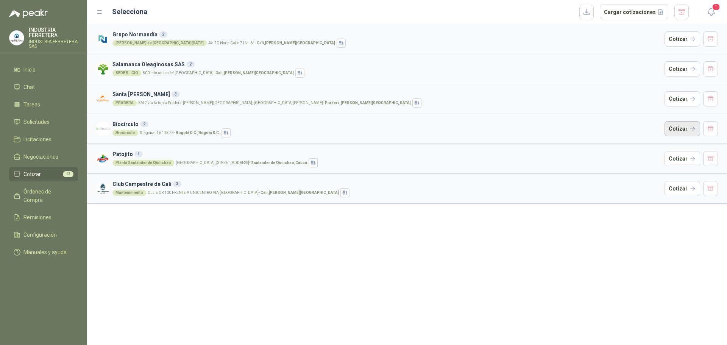
click at [692, 131] on button "Cotizar" at bounding box center [682, 128] width 36 height 15
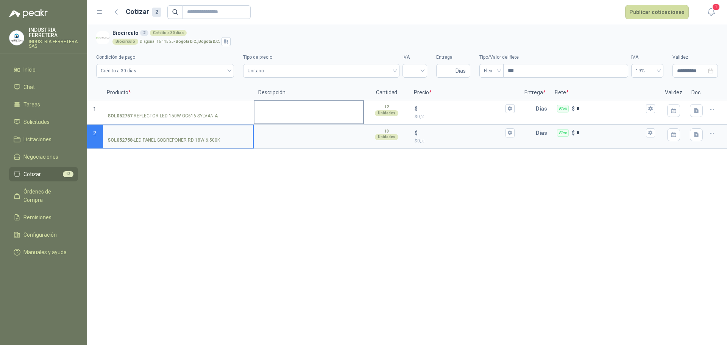
click at [268, 107] on textarea at bounding box center [308, 109] width 109 height 17
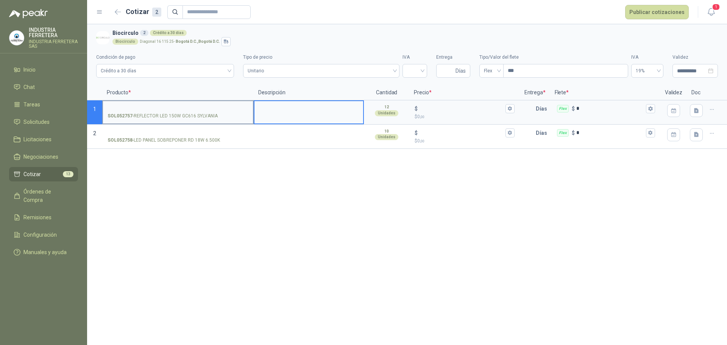
click at [214, 106] on input "SOL052757 - REFLECTOR LED 150W GC616 SYLVANIA" at bounding box center [178, 109] width 141 height 6
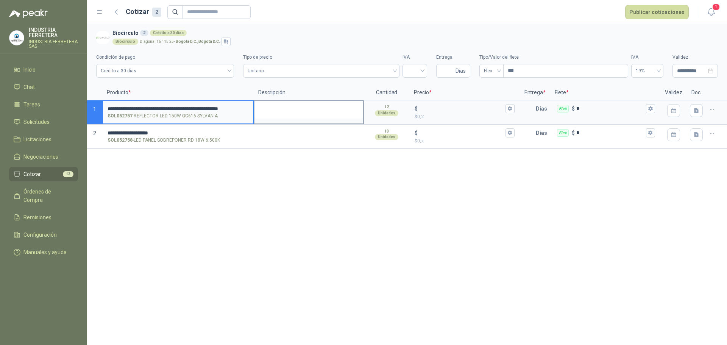
click at [274, 108] on textarea at bounding box center [308, 109] width 109 height 17
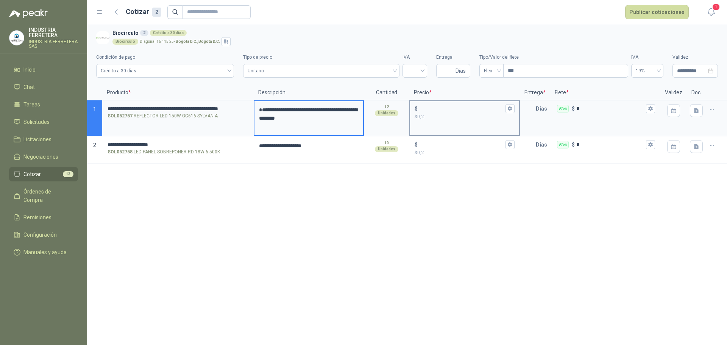
click at [442, 110] on input "$ $ 0 ,00" at bounding box center [461, 109] width 84 height 6
type textarea "**********"
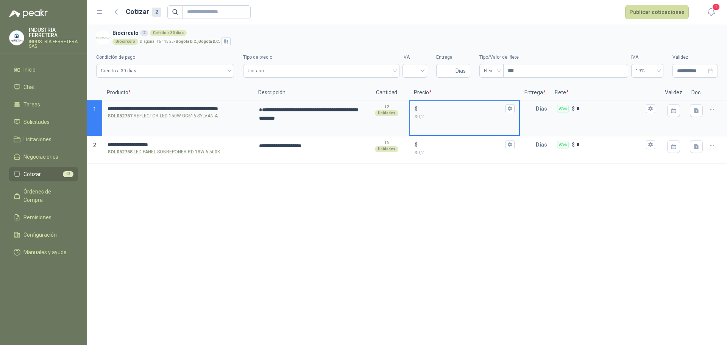
type textarea "**********"
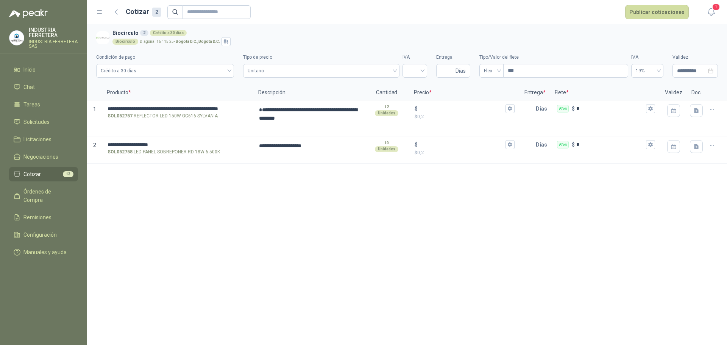
type textarea "**********"
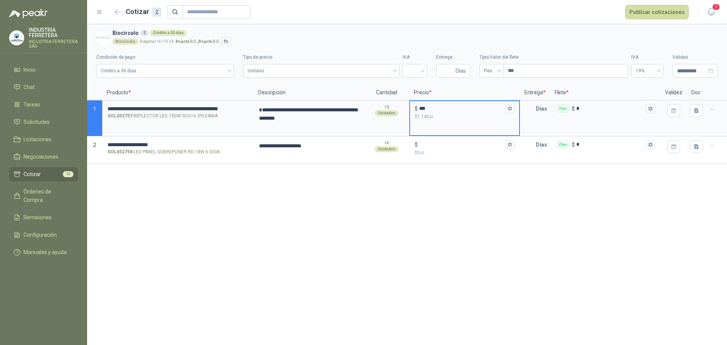
type input "***"
type textarea "**********"
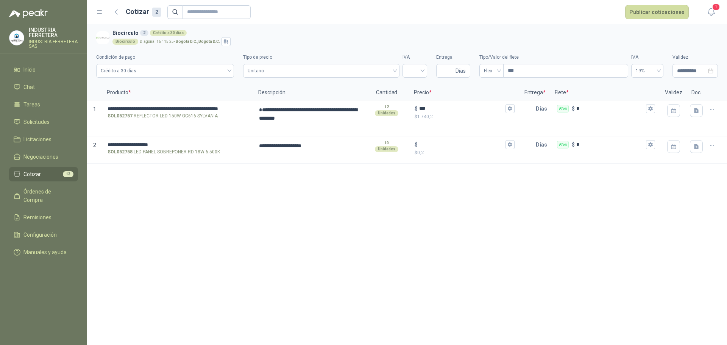
type textarea "**********"
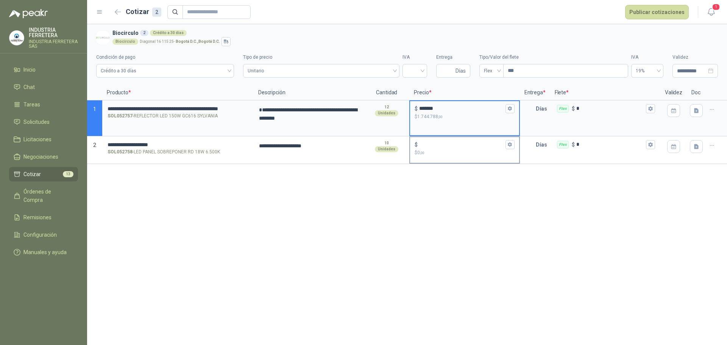
type input "*******"
type textarea "**********"
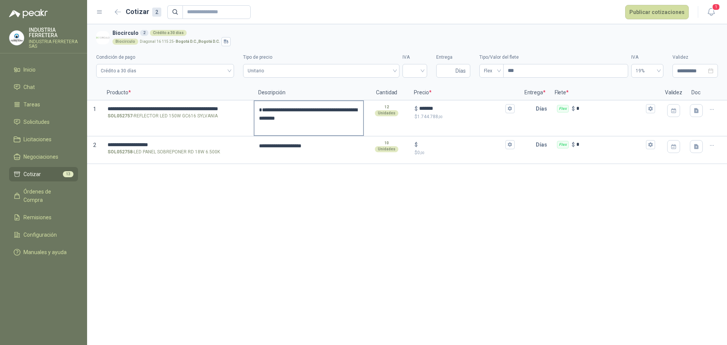
type textarea "**********"
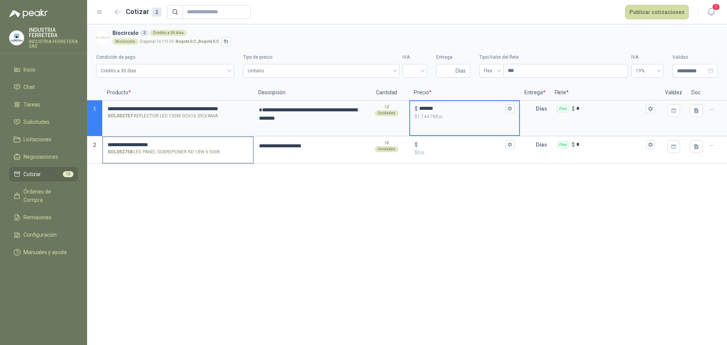
type textarea "**********"
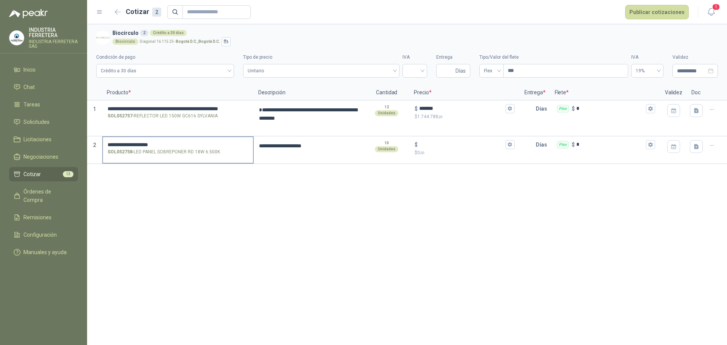
type textarea "**********"
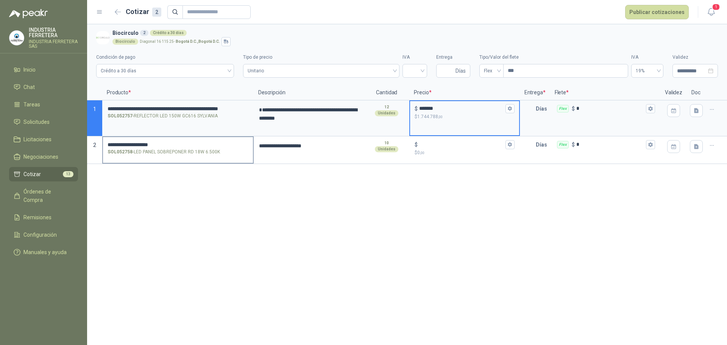
type textarea "**********"
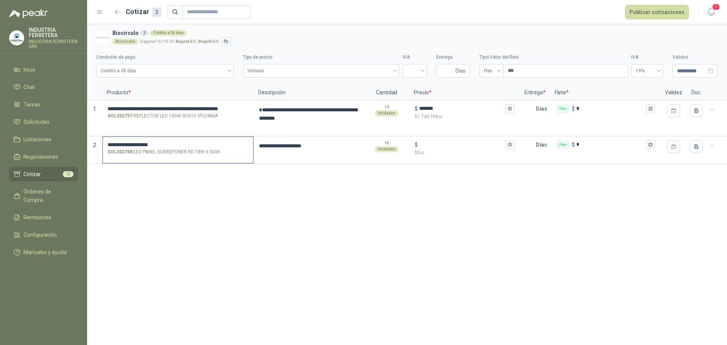
type textarea "**********"
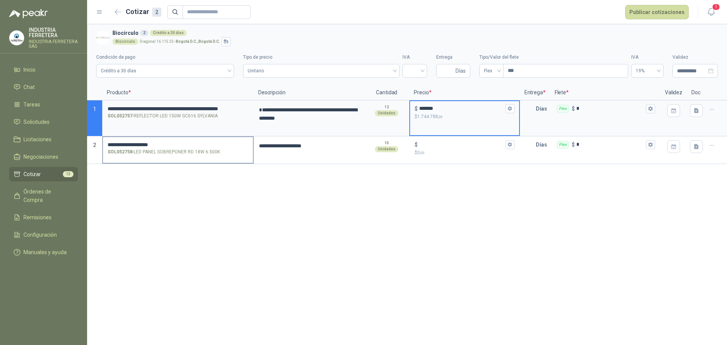
click at [194, 146] on input "**********" at bounding box center [178, 145] width 141 height 6
type textarea "**********"
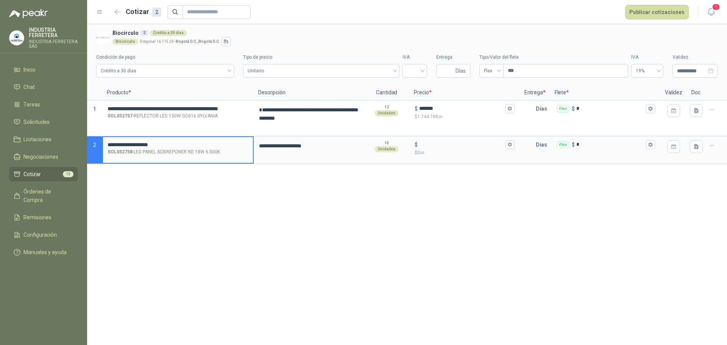
click at [194, 146] on input "**********" at bounding box center [178, 145] width 141 height 6
type textarea "**********"
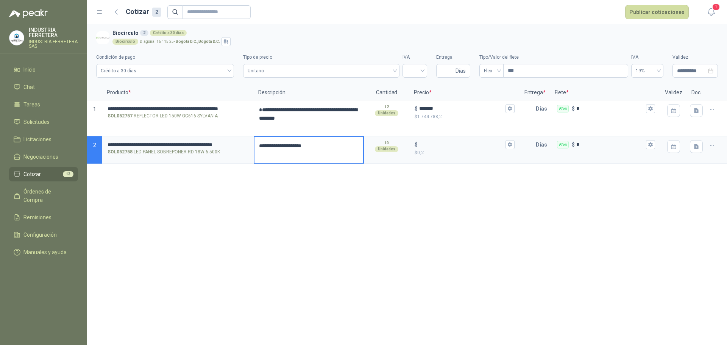
click at [288, 144] on textarea "**********" at bounding box center [308, 150] width 109 height 26
type textarea "**********"
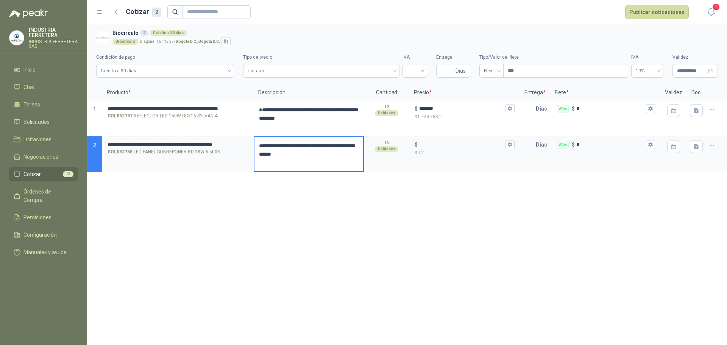
type textarea "**********"
click at [265, 145] on textarea "**********" at bounding box center [308, 154] width 109 height 34
click at [445, 145] on input "$ $ 0 ,00" at bounding box center [461, 145] width 84 height 6
type textarea "**********"
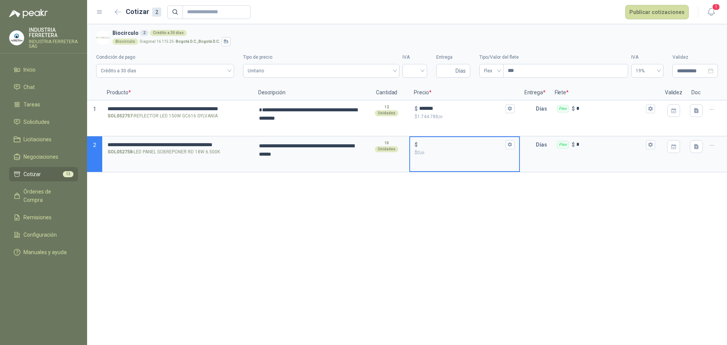
type textarea "**********"
click at [405, 68] on div at bounding box center [414, 71] width 25 height 14
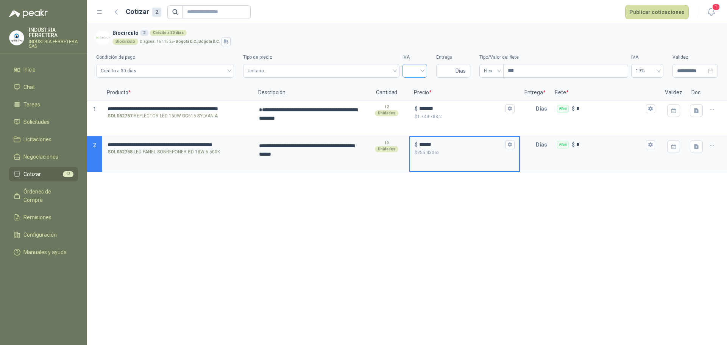
type input "******"
type textarea "**********"
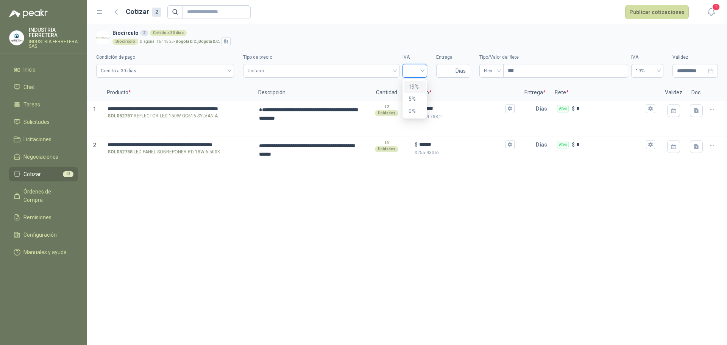
click at [415, 87] on div "19%" at bounding box center [414, 87] width 12 height 8
click at [446, 74] on input "Entrega" at bounding box center [447, 70] width 13 height 13
type input "*"
click at [456, 227] on div "**********" at bounding box center [407, 184] width 640 height 321
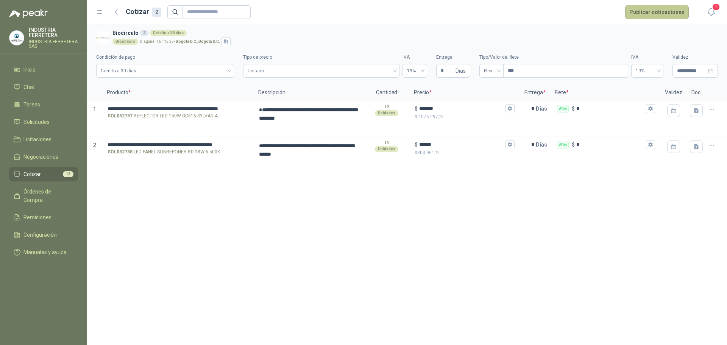
click at [669, 12] on button "Publicar cotizaciones" at bounding box center [657, 12] width 64 height 14
type textarea "**********"
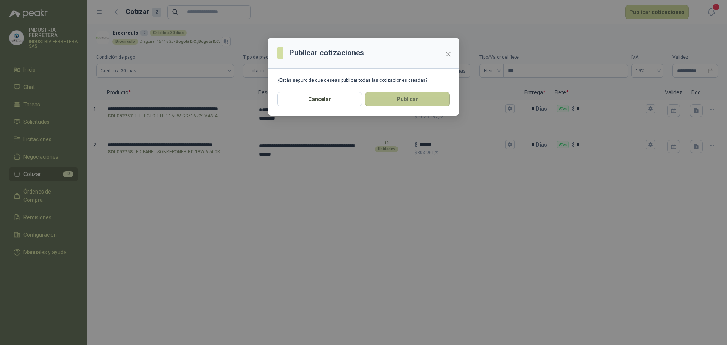
click at [419, 101] on button "Publicar" at bounding box center [407, 99] width 85 height 14
type textarea "**********"
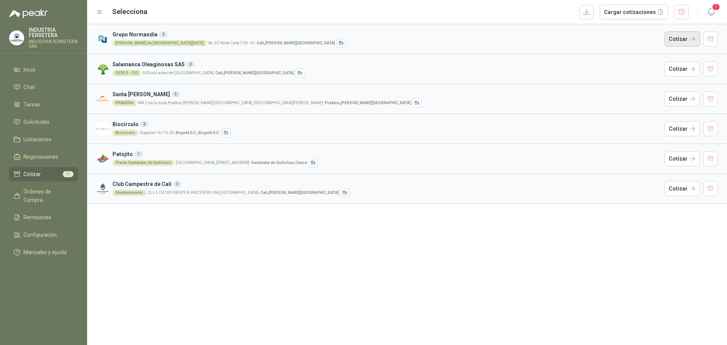
click at [689, 41] on button "Cotizar" at bounding box center [682, 38] width 36 height 15
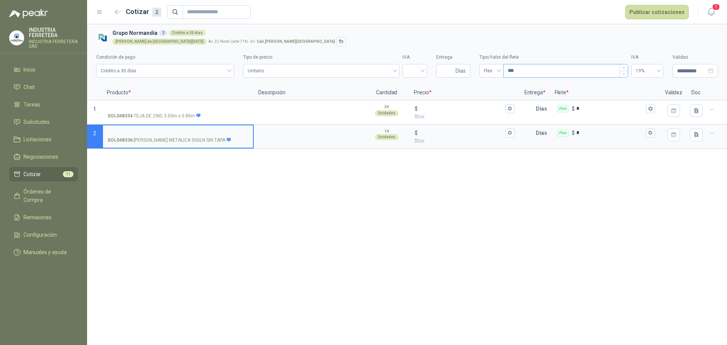
drag, startPoint x: 560, startPoint y: 81, endPoint x: 562, endPoint y: 76, distance: 5.3
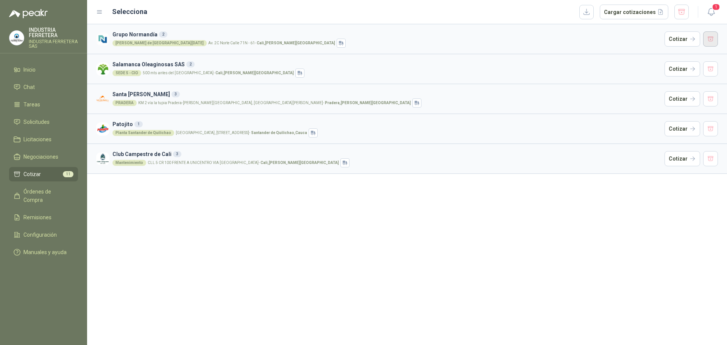
click at [710, 40] on button "button" at bounding box center [710, 38] width 15 height 15
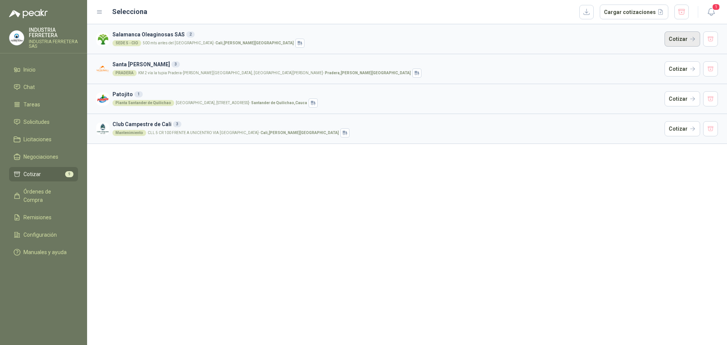
click at [690, 34] on button "Cotizar" at bounding box center [682, 38] width 36 height 15
click at [675, 66] on button "Cotizar" at bounding box center [682, 68] width 36 height 15
click at [682, 101] on button "Cotizar" at bounding box center [682, 98] width 36 height 15
click at [709, 102] on button "button" at bounding box center [710, 98] width 15 height 15
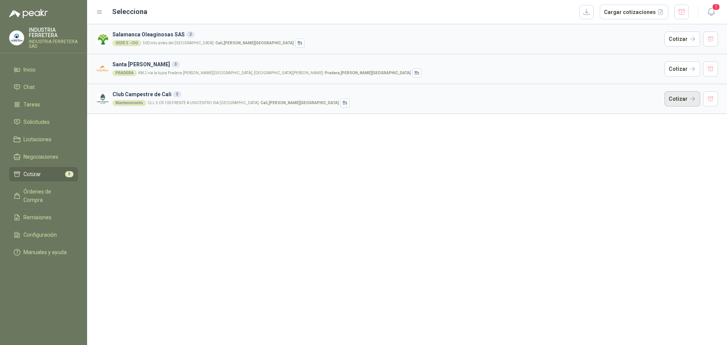
click at [687, 103] on button "Cotizar" at bounding box center [682, 98] width 36 height 15
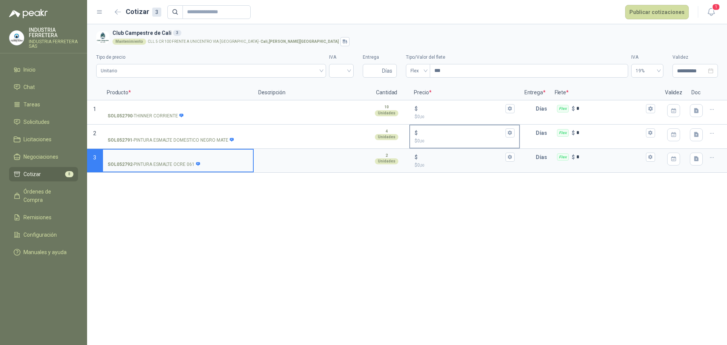
click at [433, 131] on input "$ $ 0 ,00" at bounding box center [461, 133] width 84 height 6
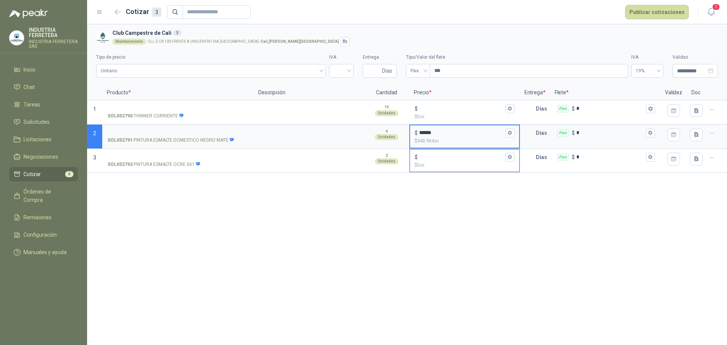
type input "******"
click at [464, 160] on input "$ $ 0 ,00" at bounding box center [461, 157] width 84 height 6
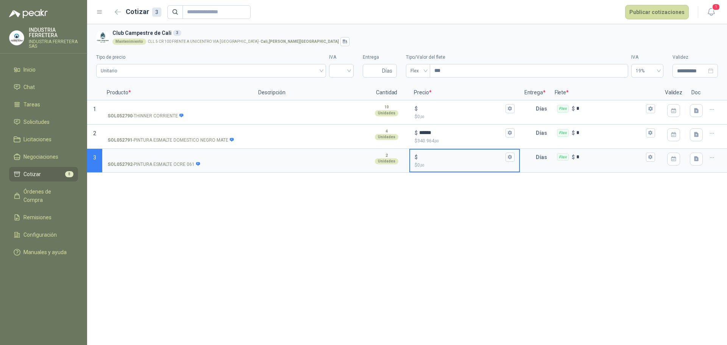
click at [464, 159] on input "$ $ 0 ,00" at bounding box center [461, 157] width 84 height 6
type input "*******"
click at [435, 106] on input "$ $ 0 ,00" at bounding box center [461, 109] width 84 height 6
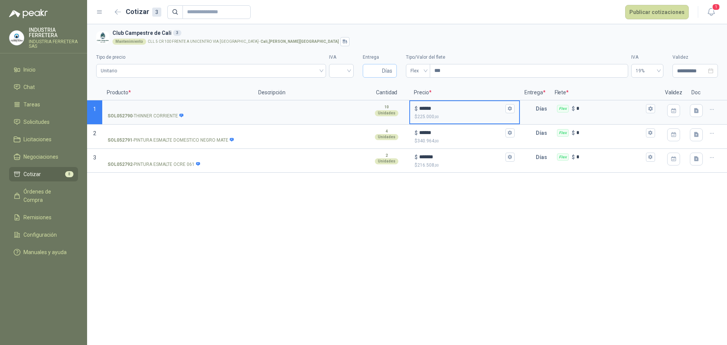
type input "******"
click at [364, 72] on span "Días" at bounding box center [380, 71] width 34 height 14
type input "*"
click at [349, 70] on input "search" at bounding box center [341, 69] width 16 height 11
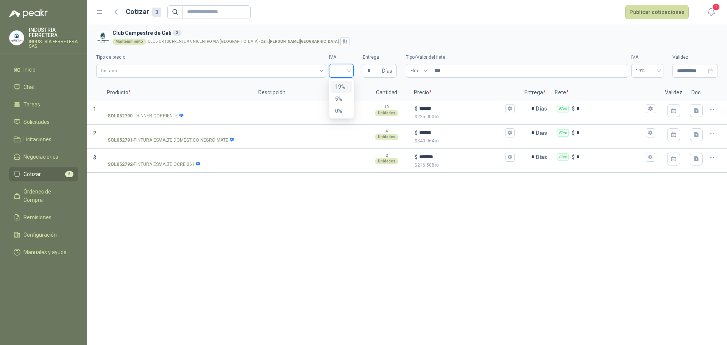
click at [341, 84] on div "19%" at bounding box center [341, 87] width 12 height 8
click at [648, 15] on button "Publicar cotizaciones" at bounding box center [657, 12] width 64 height 14
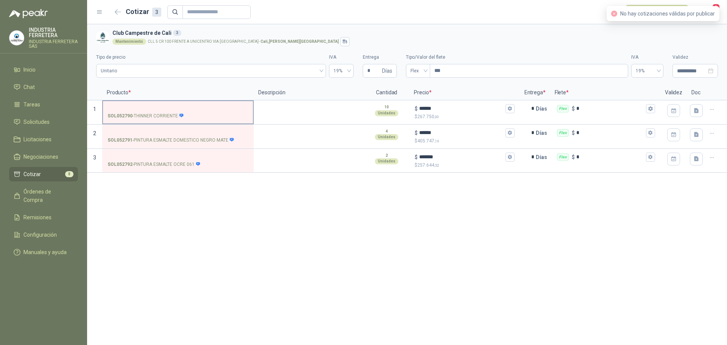
click at [167, 115] on p "SOL052790 - THINNER CORRIENTE" at bounding box center [146, 115] width 76 height 7
click at [167, 112] on input "SOL052790 - THINNER CORRIENTE" at bounding box center [178, 109] width 141 height 6
click at [167, 115] on p "SOL052790 - THINNER CORRIENTE" at bounding box center [146, 115] width 76 height 7
click at [167, 112] on input "SOL052790 - THINNER CORRIENTE" at bounding box center [178, 109] width 141 height 6
click at [167, 115] on p "SOL052790 - THINNER CORRIENTE" at bounding box center [146, 115] width 76 height 7
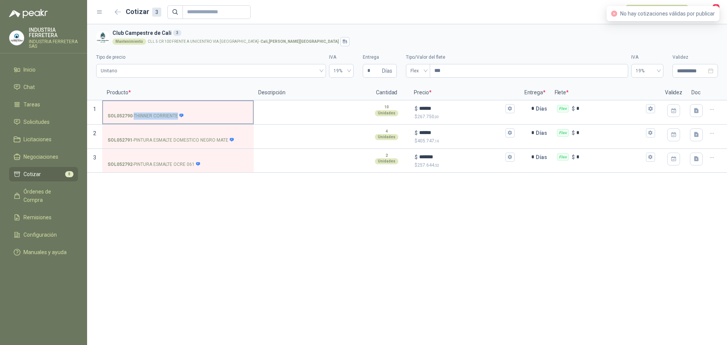
click at [167, 112] on input "SOL052790 - THINNER CORRIENTE" at bounding box center [178, 109] width 141 height 6
click at [165, 103] on label "SOL052790 - THINNER CORRIENTE" at bounding box center [178, 112] width 150 height 22
click at [165, 106] on input "SOL052790 - THINNER CORRIENTE" at bounding box center [178, 109] width 141 height 6
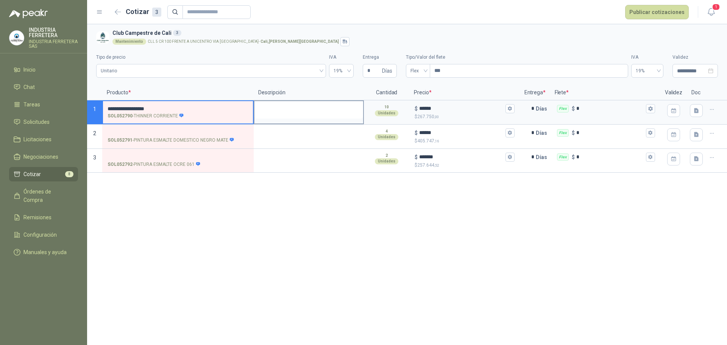
click at [281, 113] on textarea at bounding box center [308, 109] width 109 height 17
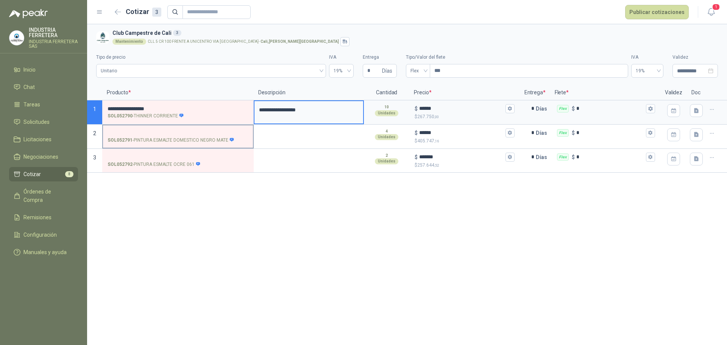
click at [196, 136] on label "SOL052791 - PINTURA ESMALTE DOMESTICO NEGRO MATE" at bounding box center [178, 136] width 150 height 22
click at [196, 136] on input "SOL052791 - PINTURA ESMALTE DOMESTICO NEGRO MATE" at bounding box center [178, 133] width 141 height 6
click at [196, 136] on label "SOL052791 - PINTURA ESMALTE DOMESTICO NEGRO MATE" at bounding box center [178, 136] width 150 height 22
click at [196, 136] on input "SOL052791 - PINTURA ESMALTE DOMESTICO NEGRO MATE" at bounding box center [178, 133] width 141 height 6
click at [196, 136] on label "SOL052791 - PINTURA ESMALTE DOMESTICO NEGRO MATE" at bounding box center [178, 136] width 150 height 22
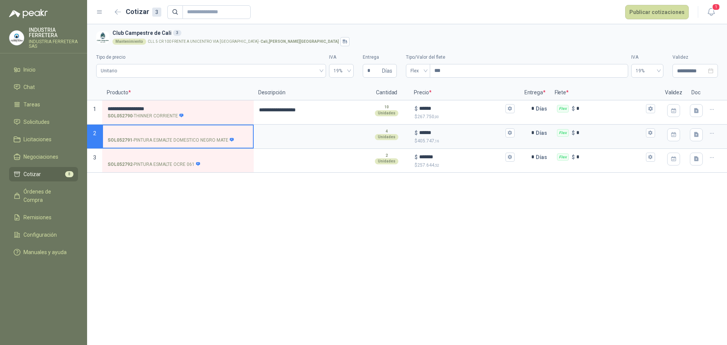
click at [196, 136] on input "SOL052791 - PINTURA ESMALTE DOMESTICO NEGRO MATE" at bounding box center [178, 133] width 141 height 6
click at [196, 140] on p "SOL052791 - PINTURA ESMALTE DOMESTICO NEGRO MATE" at bounding box center [171, 140] width 127 height 7
click at [196, 136] on input "SOL052791 - PINTURA ESMALTE DOMESTICO NEGRO MATE" at bounding box center [178, 133] width 141 height 6
click at [196, 140] on p "SOL052791 - PINTURA ESMALTE DOMESTICO NEGRO MATE" at bounding box center [171, 140] width 127 height 7
click at [196, 136] on input "SOL052791 - PINTURA ESMALTE DOMESTICO NEGRO MATE" at bounding box center [178, 133] width 141 height 6
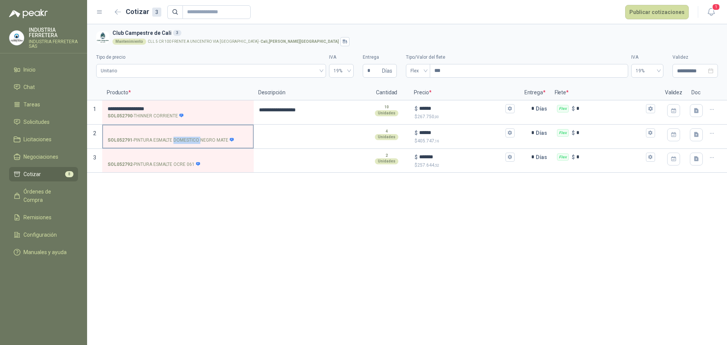
click at [196, 140] on p "SOL052791 - PINTURA ESMALTE DOMESTICO NEGRO MATE" at bounding box center [171, 140] width 127 height 7
click at [196, 136] on input "SOL052791 - PINTURA ESMALTE DOMESTICO NEGRO MATE" at bounding box center [178, 133] width 141 height 6
click at [184, 126] on label "SOL052791 - PINTURA ESMALTE DOMESTICO NEGRO MATE" at bounding box center [178, 136] width 150 height 22
click at [184, 130] on input "SOL052791 - PINTURA ESMALTE DOMESTICO NEGRO MATE" at bounding box center [178, 133] width 141 height 6
click at [187, 134] on input "SOL052791 - PINTURA ESMALTE DOMESTICO NEGRO MATE" at bounding box center [178, 133] width 141 height 6
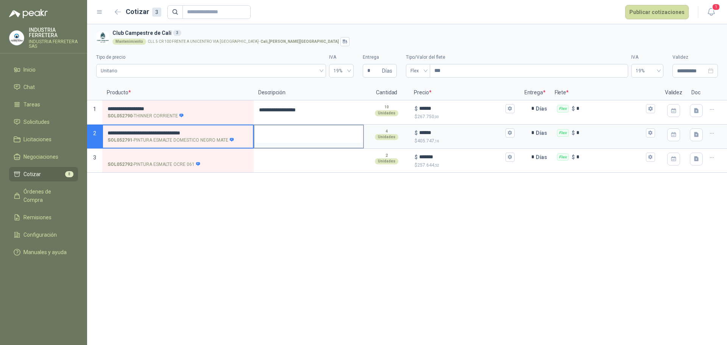
click at [263, 133] on textarea at bounding box center [308, 133] width 109 height 17
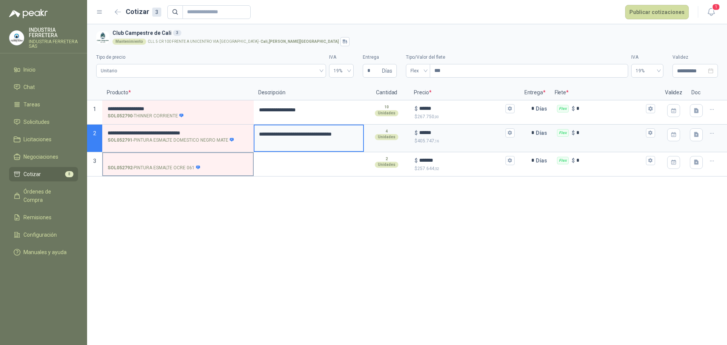
click at [167, 166] on p "SOL052792 - PINTURA ESMALTE OCRE 061" at bounding box center [154, 167] width 93 height 7
click at [167, 164] on input "SOL052792 - PINTURA ESMALTE OCRE 061" at bounding box center [178, 161] width 141 height 6
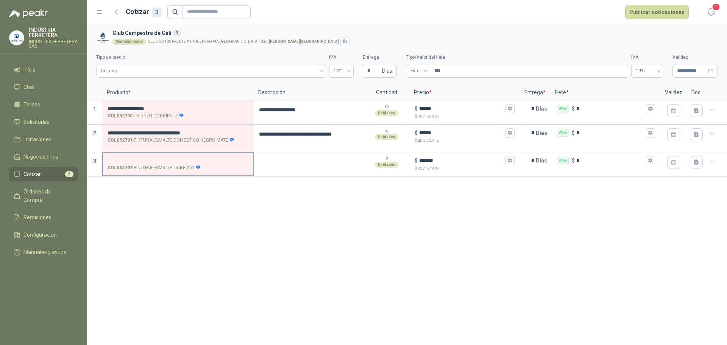
click at [167, 166] on p "SOL052792 - PINTURA ESMALTE OCRE 061" at bounding box center [154, 167] width 93 height 7
click at [167, 164] on input "SOL052792 - PINTURA ESMALTE OCRE 061" at bounding box center [178, 161] width 141 height 6
click at [167, 166] on p "SOL052792 - PINTURA ESMALTE OCRE 061" at bounding box center [154, 167] width 93 height 7
click at [167, 164] on input "SOL052792 - PINTURA ESMALTE OCRE 061" at bounding box center [178, 161] width 141 height 6
click at [165, 158] on input "SOL052792 - PINTURA ESMALTE OCRE 061" at bounding box center [178, 161] width 141 height 6
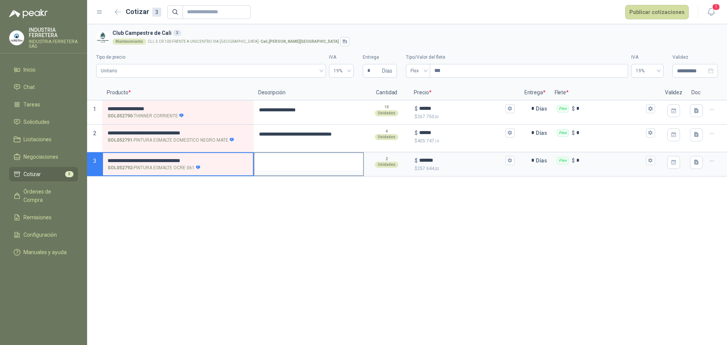
click at [276, 161] on textarea at bounding box center [308, 161] width 109 height 17
type input "*"
click at [280, 169] on textarea "**********" at bounding box center [308, 166] width 109 height 26
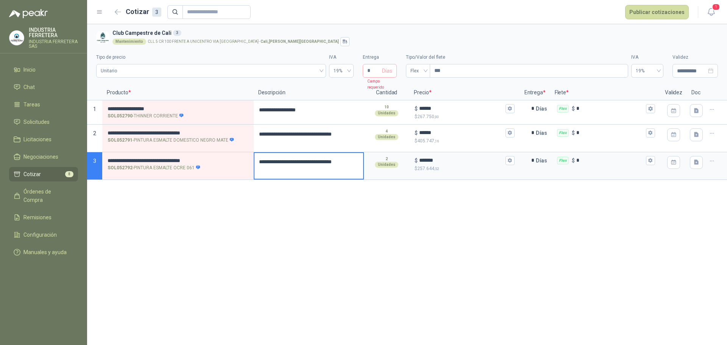
click at [280, 169] on textarea "**********" at bounding box center [308, 166] width 109 height 26
click at [201, 160] on input "**********" at bounding box center [178, 161] width 141 height 6
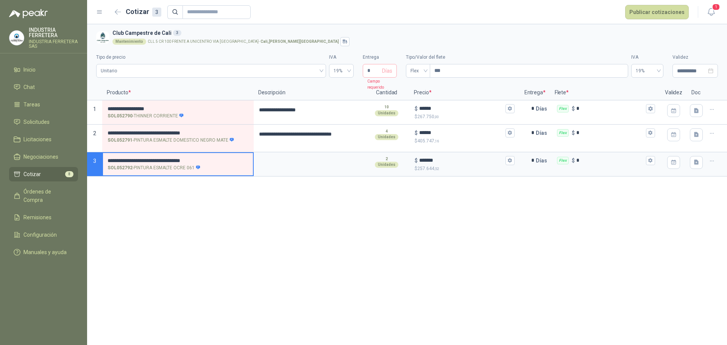
click at [201, 160] on input "**********" at bounding box center [178, 161] width 141 height 6
click at [187, 166] on p "SOL052792 - PINTURA ESMALTE OCRE 061" at bounding box center [154, 167] width 93 height 7
click at [187, 164] on input "SOL052792 - PINTURA ESMALTE OCRE 061" at bounding box center [178, 161] width 141 height 6
click at [187, 166] on p "SOL052792 - PINTURA ESMALTE OCRE 061" at bounding box center [154, 167] width 93 height 7
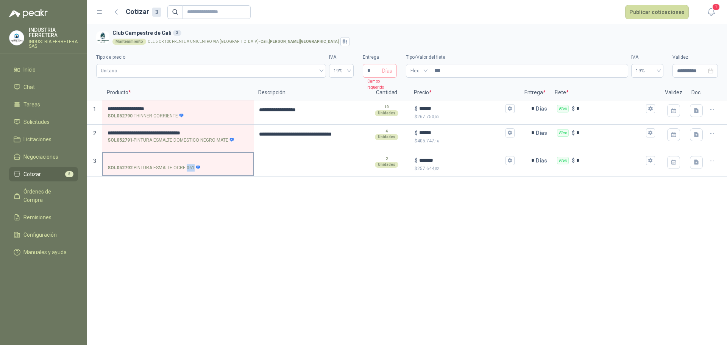
click at [187, 164] on input "SOL052792 - PINTURA ESMALTE OCRE 061" at bounding box center [178, 161] width 141 height 6
click at [187, 166] on p "SOL052792 - PINTURA ESMALTE OCRE 061" at bounding box center [154, 167] width 93 height 7
click at [187, 164] on input "SOL052792 - PINTURA ESMALTE OCRE 061" at bounding box center [178, 161] width 141 height 6
click at [183, 153] on label "SOL052792 - PINTURA ESMALTE OCRE 061" at bounding box center [178, 164] width 150 height 22
click at [183, 158] on input "SOL052792 - PINTURA ESMALTE OCRE 061" at bounding box center [178, 161] width 141 height 6
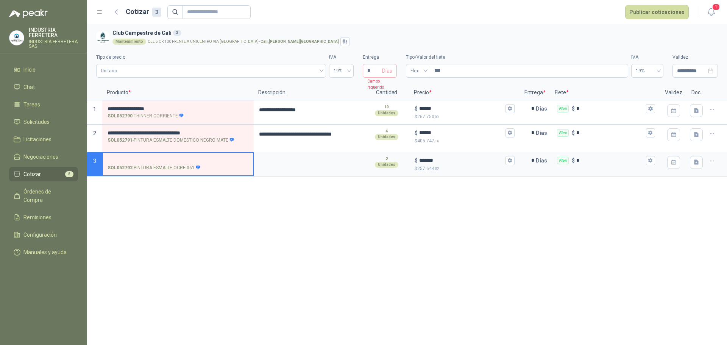
click at [185, 161] on input "SOL052792 - PINTURA ESMALTE OCRE 061" at bounding box center [178, 161] width 141 height 6
click at [284, 162] on textarea at bounding box center [308, 161] width 109 height 17
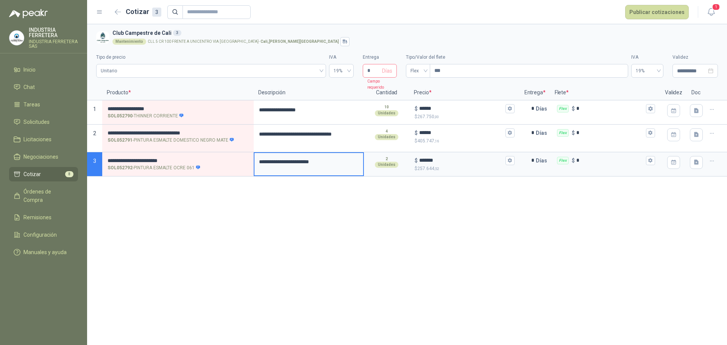
click at [390, 64] on span "* Días" at bounding box center [380, 71] width 34 height 14
click at [370, 73] on input "*" at bounding box center [373, 70] width 13 height 13
type input "*"
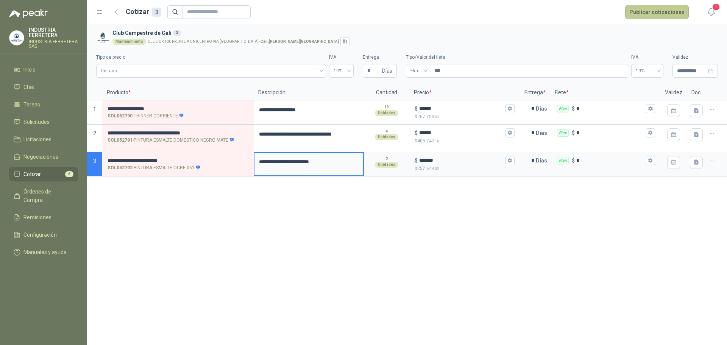
click at [648, 17] on button "Publicar cotizaciones" at bounding box center [657, 12] width 64 height 14
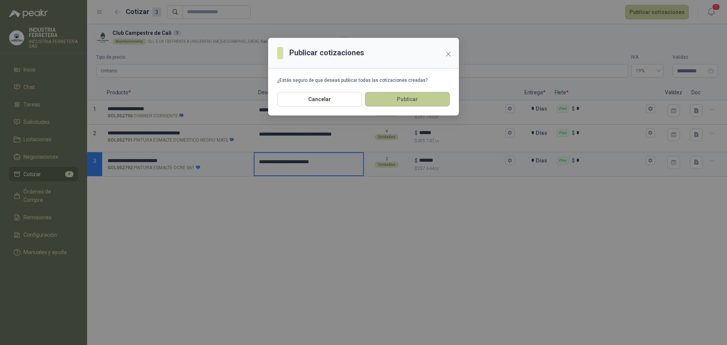
click at [388, 100] on button "Publicar" at bounding box center [407, 99] width 85 height 14
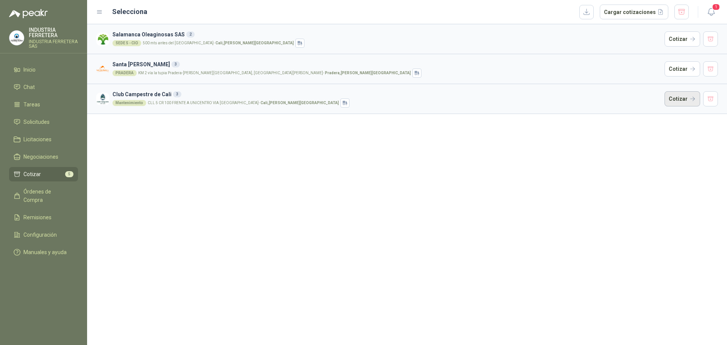
click at [679, 101] on button "Cotizar" at bounding box center [682, 98] width 36 height 15
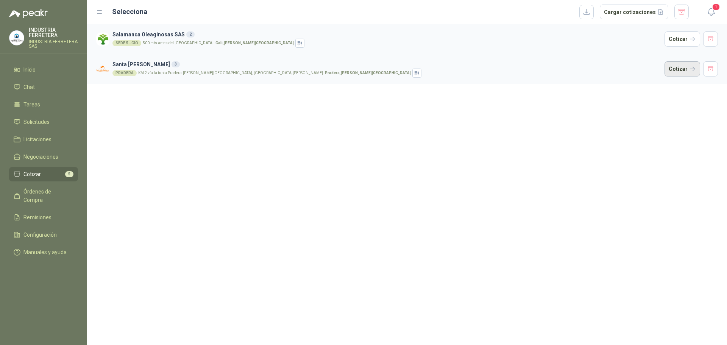
click at [684, 73] on button "Cotizar" at bounding box center [682, 68] width 36 height 15
click at [677, 42] on button "Cotizar" at bounding box center [682, 38] width 36 height 15
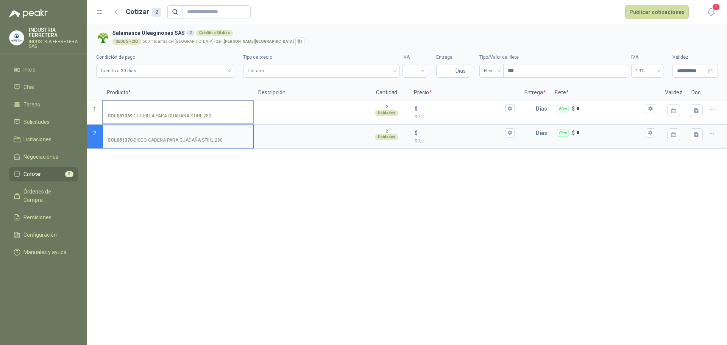
click at [196, 117] on p "SOL051369 - CUCHILLA PARA GUADAÑA STIHL 280" at bounding box center [160, 115] width 104 height 7
click at [196, 112] on input "SOL051369 - CUCHILLA PARA GUADAÑA STIHL 280" at bounding box center [178, 109] width 141 height 6
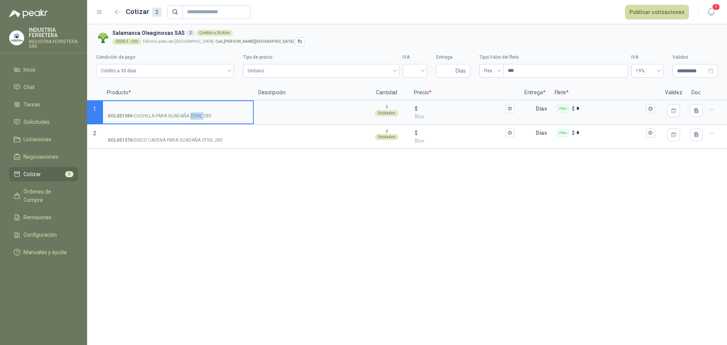
click at [196, 117] on p "SOL051369 - CUCHILLA PARA GUADAÑA STIHL 280" at bounding box center [160, 115] width 104 height 7
click at [196, 112] on input "SOL051369 - CUCHILLA PARA GUADAÑA STIHL 280" at bounding box center [178, 109] width 141 height 6
click at [196, 117] on p "SOL051369 - CUCHILLA PARA GUADAÑA STIHL 280" at bounding box center [160, 115] width 104 height 7
click at [196, 112] on input "SOL051369 - CUCHILLA PARA GUADAÑA STIHL 280" at bounding box center [178, 109] width 141 height 6
copy p "- CUCHILLA PARA GUADAÑA STIHL 280"
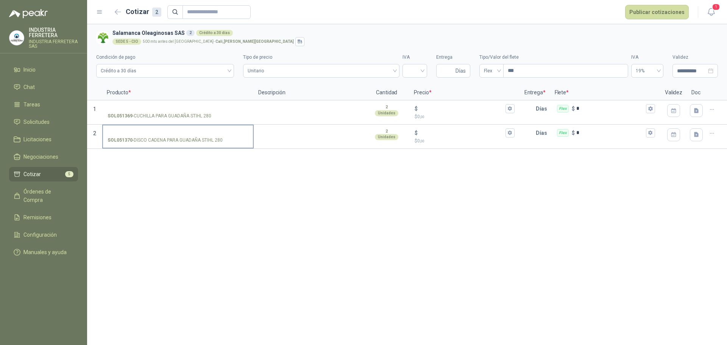
click at [167, 145] on label "SOL051370 - DISCO CADENA PARA GUADAÑA STIHL 280" at bounding box center [178, 136] width 150 height 22
click at [167, 136] on input "SOL051370 - DISCO CADENA PARA GUADAÑA STIHL 280" at bounding box center [178, 133] width 141 height 6
click at [167, 145] on label "SOL051370 - DISCO CADENA PARA GUADAÑA STIHL 280" at bounding box center [178, 136] width 150 height 22
click at [167, 136] on input "SOL051370 - DISCO CADENA PARA GUADAÑA STIHL 280" at bounding box center [178, 133] width 141 height 6
click at [169, 141] on p "SOL051370 - DISCO CADENA PARA GUADAÑA STIHL 280" at bounding box center [165, 140] width 115 height 7
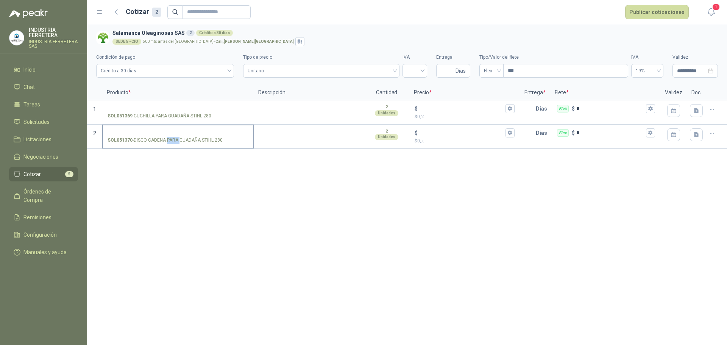
click at [169, 136] on input "SOL051370 - DISCO CADENA PARA GUADAÑA STIHL 280" at bounding box center [178, 133] width 141 height 6
click at [169, 141] on p "SOL051370 - DISCO CADENA PARA GUADAÑA STIHL 280" at bounding box center [165, 140] width 115 height 7
click at [169, 136] on input "SOL051370 - DISCO CADENA PARA GUADAÑA STIHL 280" at bounding box center [178, 133] width 141 height 6
click at [169, 141] on p "SOL051370 - DISCO CADENA PARA GUADAÑA STIHL 280" at bounding box center [165, 140] width 115 height 7
click at [169, 136] on input "SOL051370 - DISCO CADENA PARA GUADAÑA STIHL 280" at bounding box center [178, 133] width 141 height 6
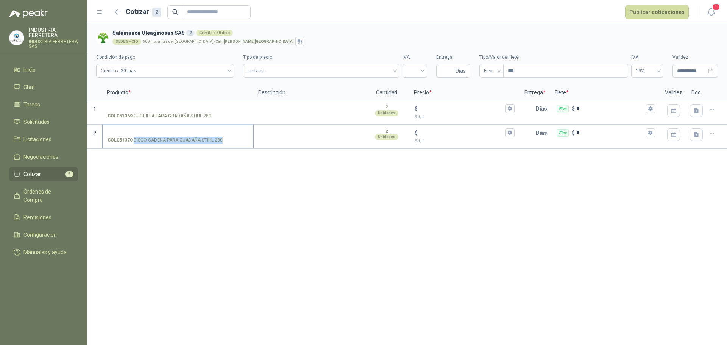
copy p "- DISCO CADENA PARA GUADAÑA STIHL 280"
click at [50, 123] on li "Solicitudes" at bounding box center [44, 122] width 60 height 8
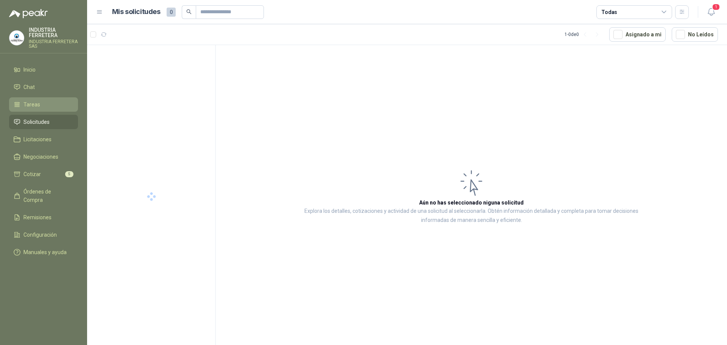
click at [42, 109] on link "Tareas" at bounding box center [43, 104] width 69 height 14
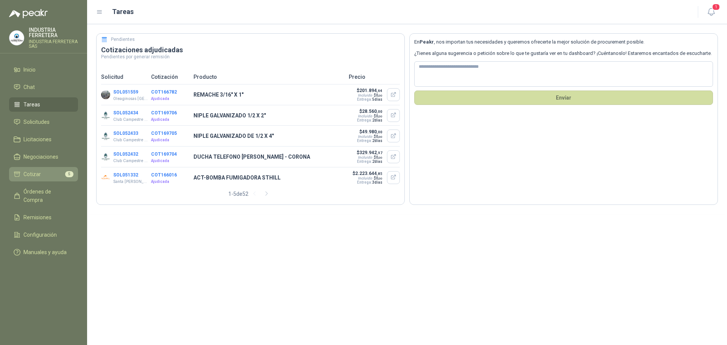
click at [53, 181] on link "Cotizar 5" at bounding box center [43, 174] width 69 height 14
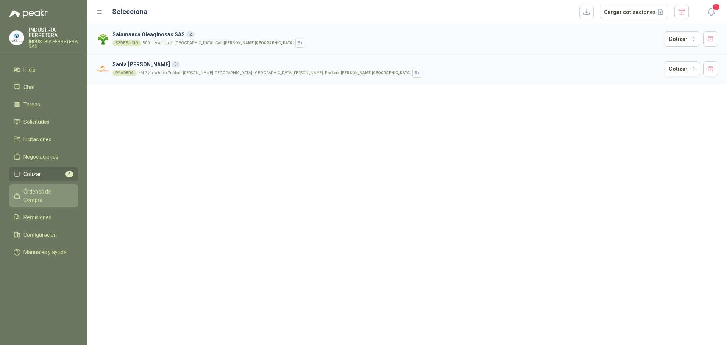
click at [53, 189] on span "Órdenes de Compra" at bounding box center [46, 195] width 47 height 17
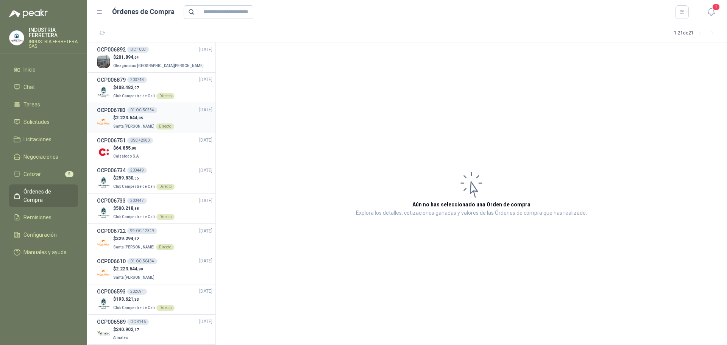
click at [175, 120] on div "$ 2.223.644 ,85 Santa Anita Napoles Directo" at bounding box center [154, 122] width 115 height 16
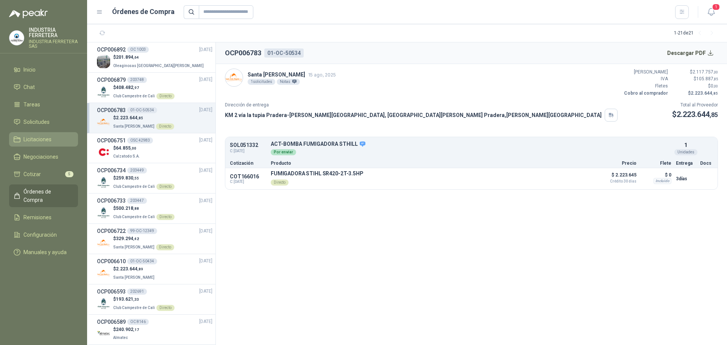
click at [39, 139] on span "Licitaciones" at bounding box center [37, 139] width 28 height 8
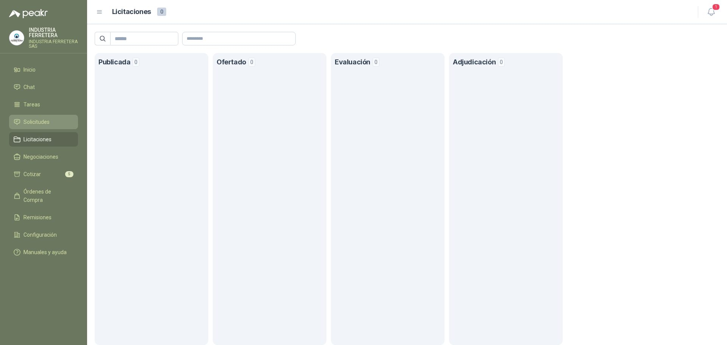
click at [38, 126] on link "Solicitudes" at bounding box center [43, 122] width 69 height 14
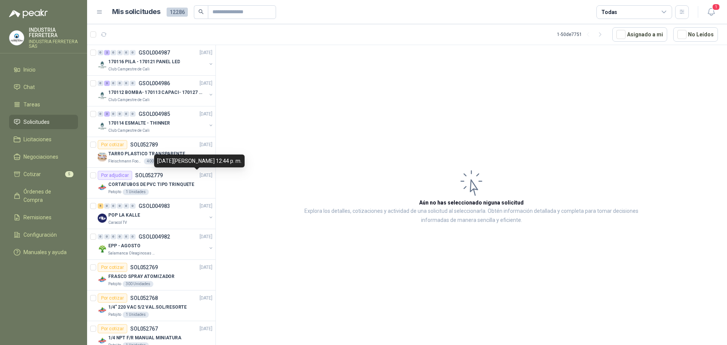
click at [184, 156] on div "21 de agosto de 2025, 12:44 p. m." at bounding box center [199, 160] width 90 height 13
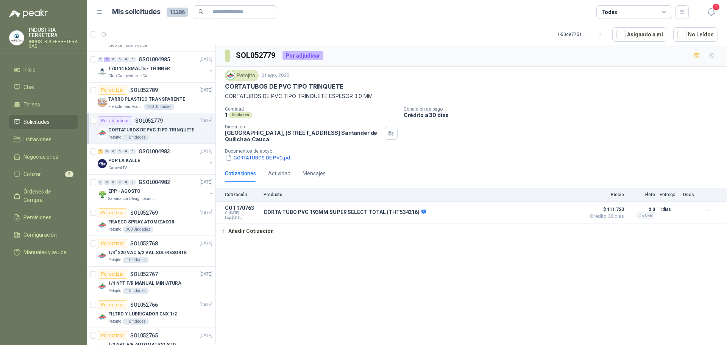
scroll to position [76, 0]
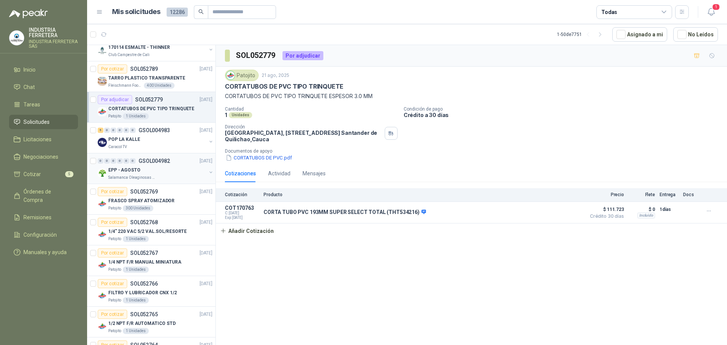
click at [181, 173] on div "EPP - AGOSTO" at bounding box center [157, 169] width 98 height 9
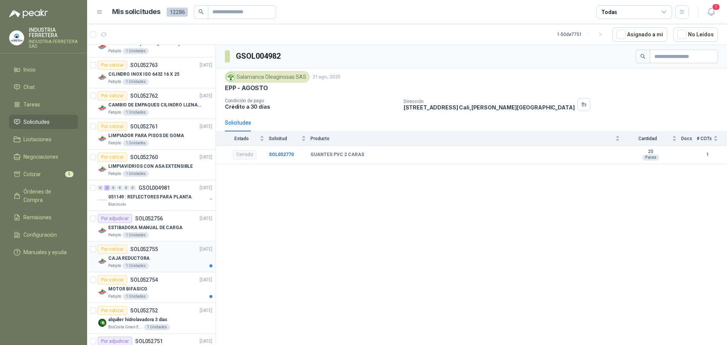
scroll to position [416, 0]
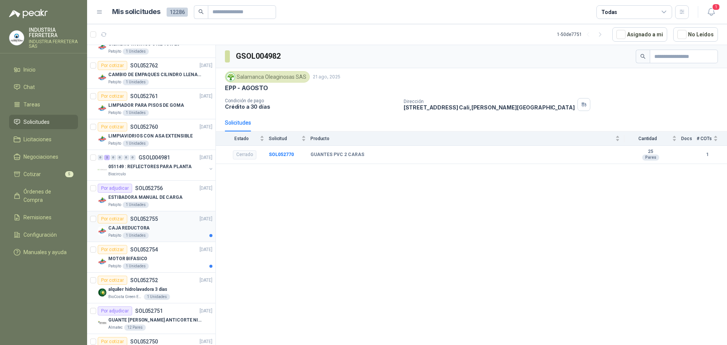
click at [175, 228] on div "CAJA REDUCTORA" at bounding box center [160, 227] width 104 height 9
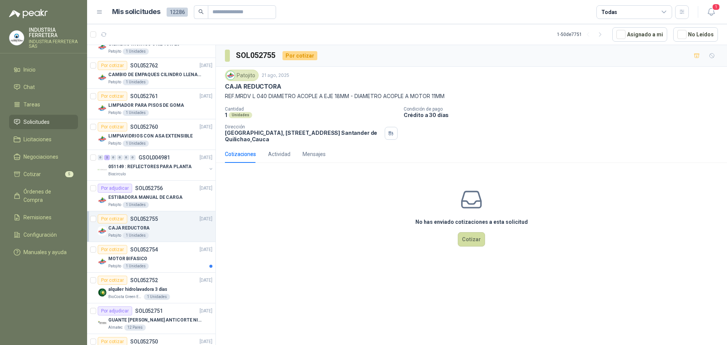
scroll to position [454, 0]
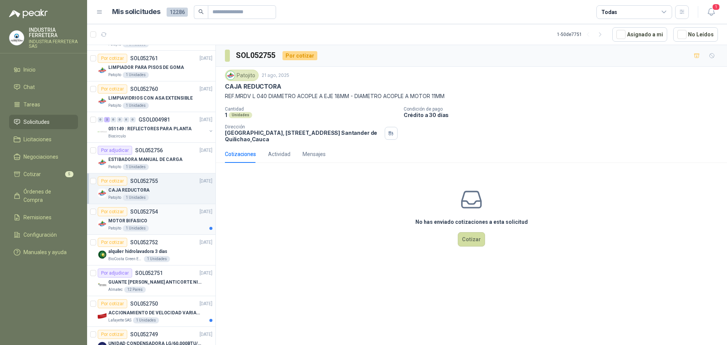
click at [178, 220] on div "MOTOR BIFASICO" at bounding box center [160, 220] width 104 height 9
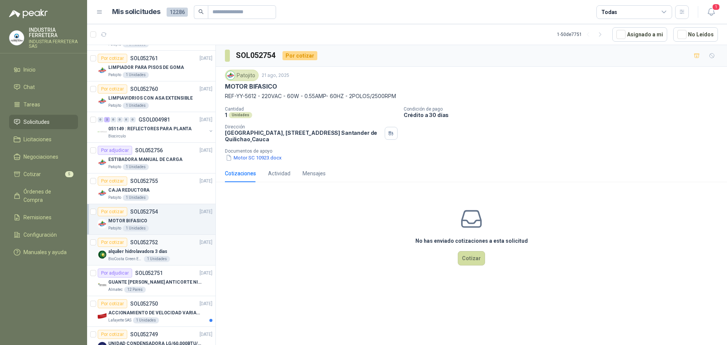
click at [183, 257] on div "BioCosta Green Energy S.A.S 1 Unidades" at bounding box center [160, 259] width 104 height 6
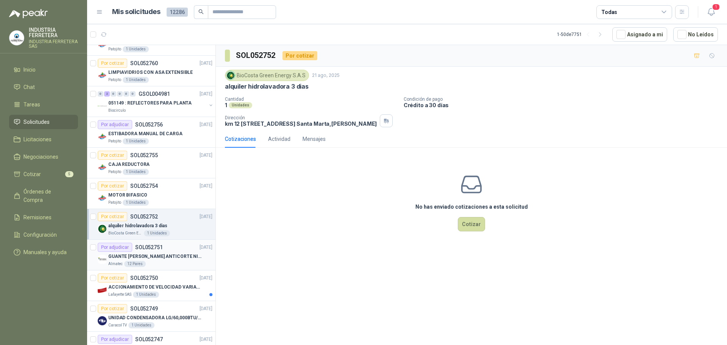
scroll to position [492, 0]
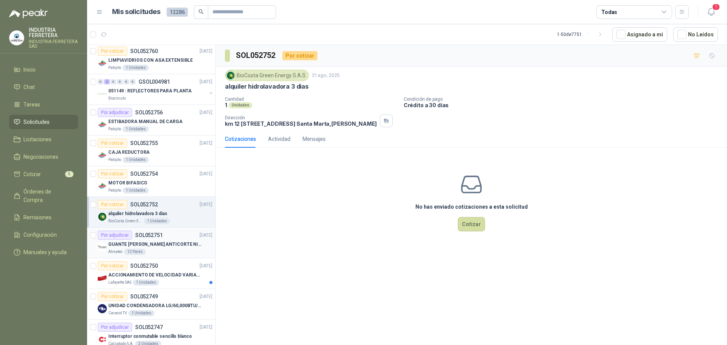
click at [181, 248] on div "GUANTE [PERSON_NAME] ANTICORTE NIV 5 TALLA L" at bounding box center [160, 244] width 104 height 9
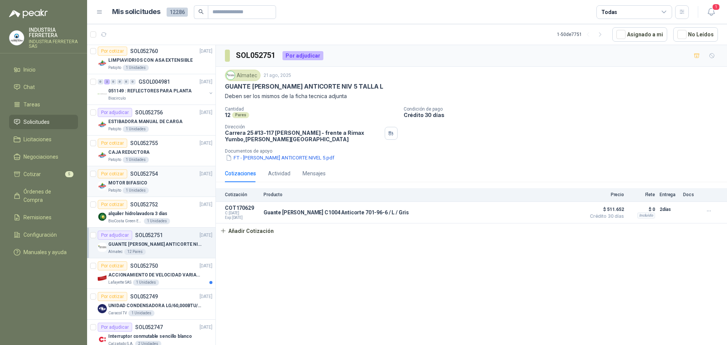
scroll to position [568, 0]
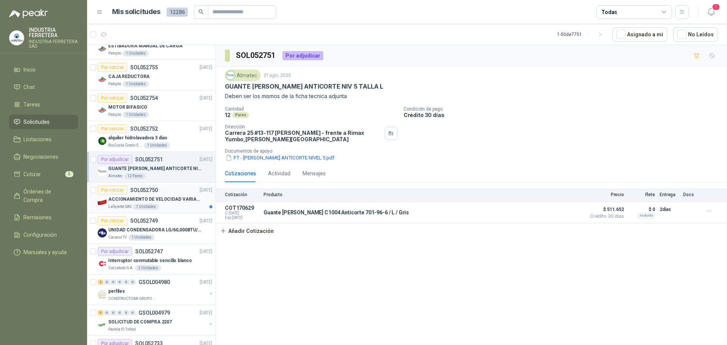
click at [173, 193] on div "Por cotizar SOL052750 21/08/25" at bounding box center [155, 189] width 115 height 9
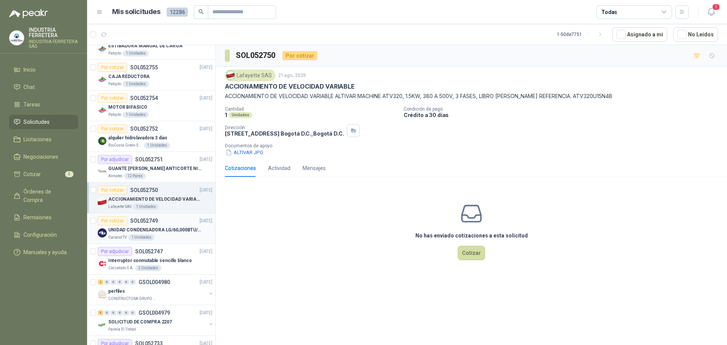
click at [173, 230] on p "UNIDAD CONDENSADORA LG/60,000BTU/220V/R410A: I" at bounding box center [155, 229] width 94 height 7
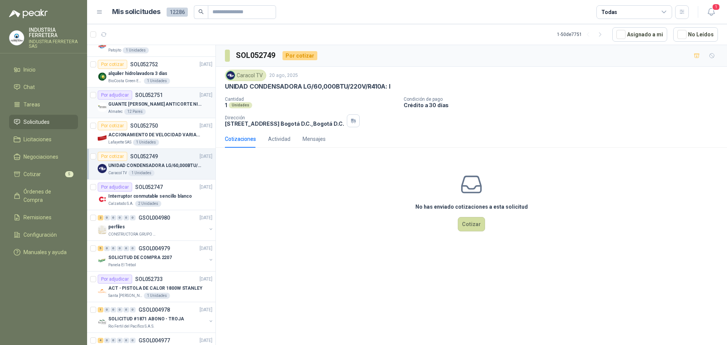
scroll to position [644, 0]
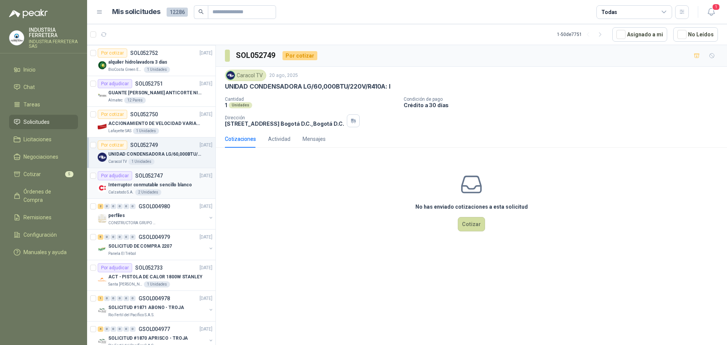
click at [166, 184] on p "Interruptor conmutable sencillo blanco" at bounding box center [149, 184] width 83 height 7
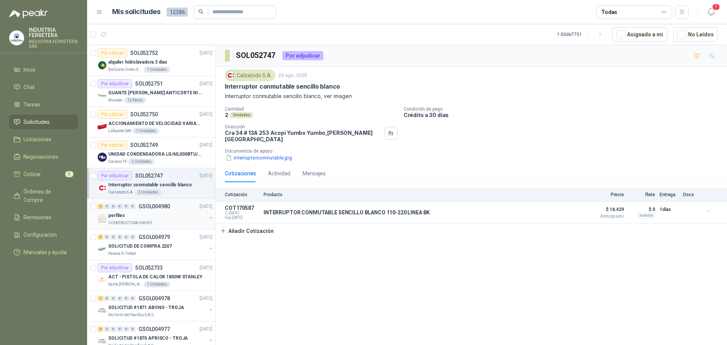
click at [181, 204] on div "2 0 0 0 0 0 GSOL004980 20/08/25" at bounding box center [156, 206] width 116 height 9
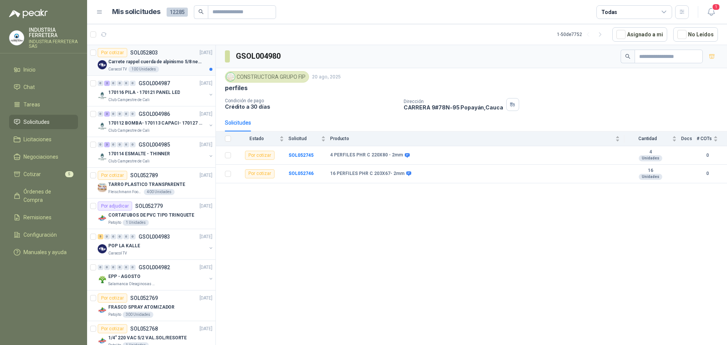
click at [159, 69] on div "Caracol TV 100 Unidades" at bounding box center [160, 69] width 104 height 6
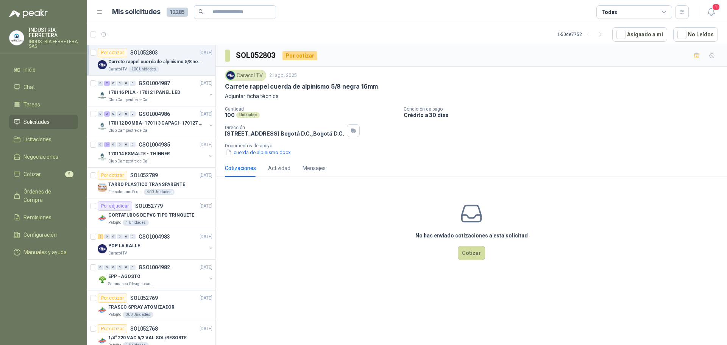
click at [311, 87] on p "Carrete rappel cuerda de alpinismo 5/8 negra 16mm" at bounding box center [301, 87] width 153 height 8
click at [312, 86] on p "Carrete rappel cuerda de alpinismo 5/8 negra 16mm" at bounding box center [301, 87] width 153 height 8
copy p "Carrete rappel cuerda de alpinismo 5/8 negra 16mm"
